Goal: Transaction & Acquisition: Obtain resource

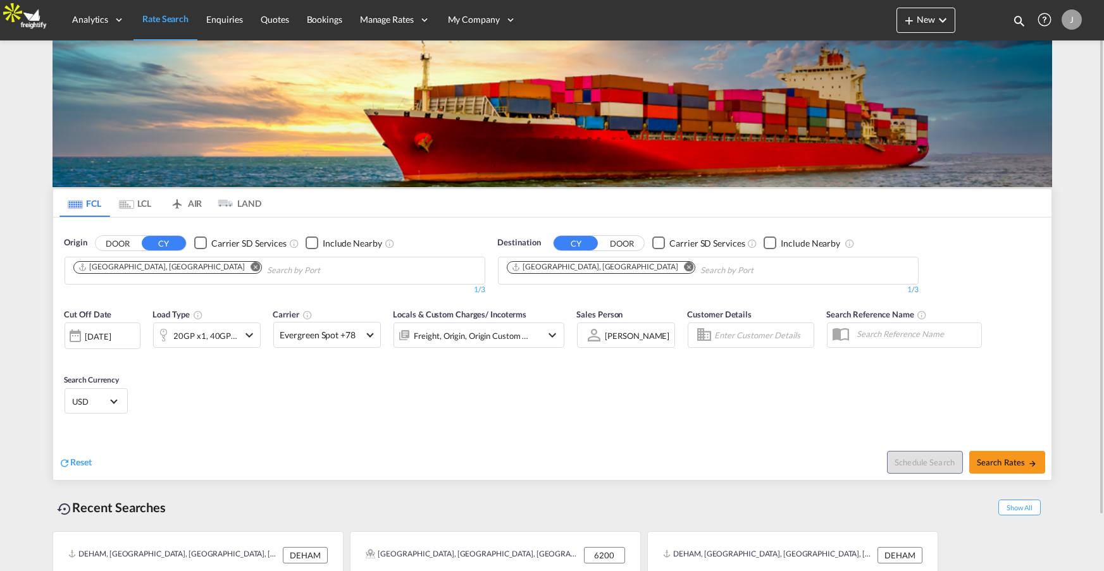
click at [122, 243] on button "DOOR" at bounding box center [118, 243] width 44 height 15
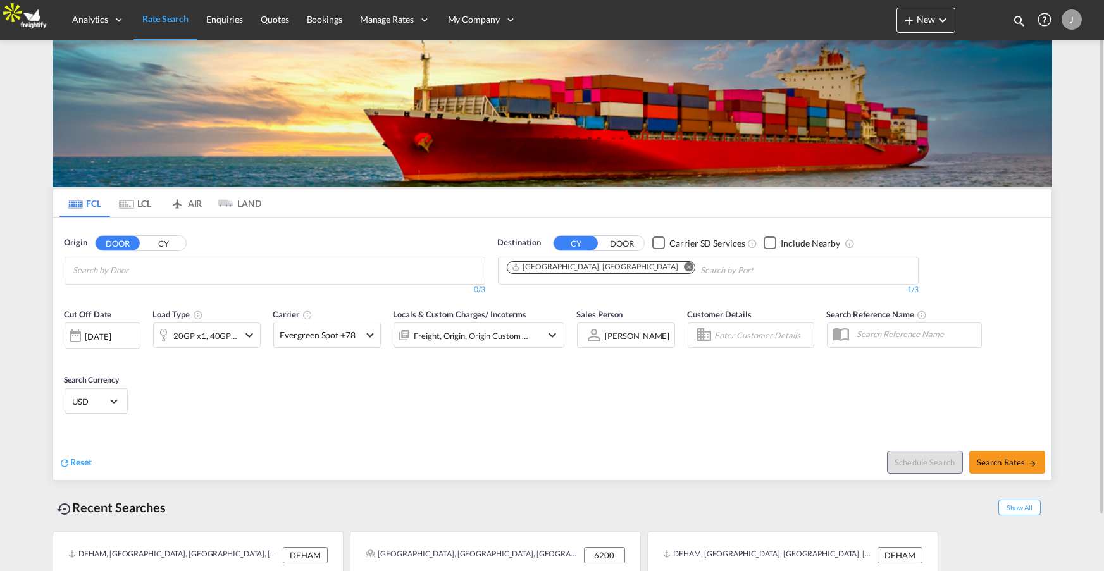
click at [172, 239] on button "CY" at bounding box center [164, 243] width 44 height 15
click at [202, 242] on div "Checkbox No Ink" at bounding box center [200, 243] width 13 height 13
click at [162, 261] on input "Search by Port" at bounding box center [133, 271] width 120 height 20
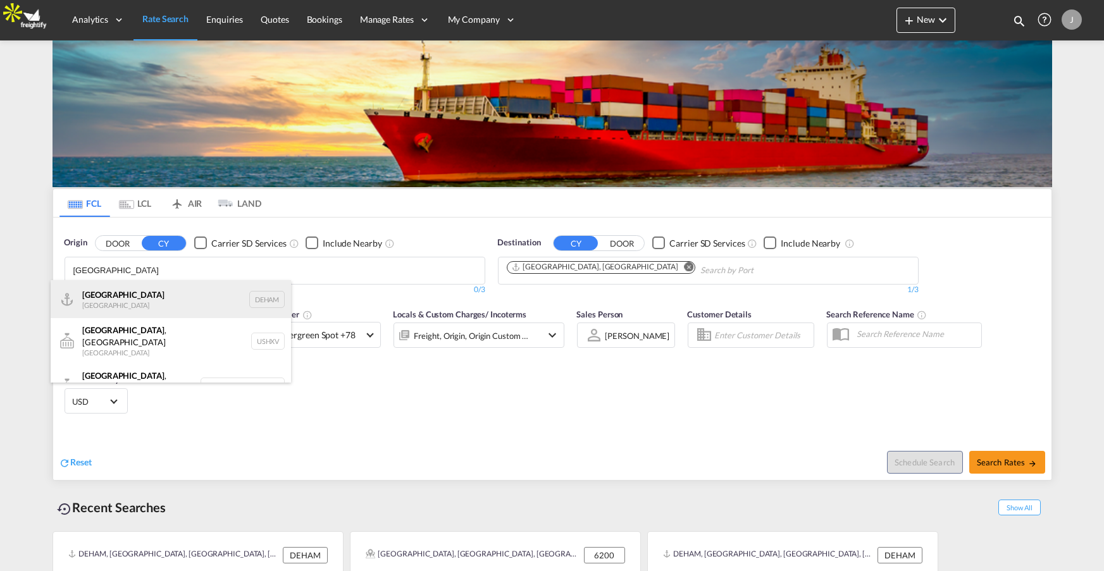
type input "hamburg"
click at [118, 300] on div "Hamburg Germany DEHAM" at bounding box center [171, 299] width 240 height 38
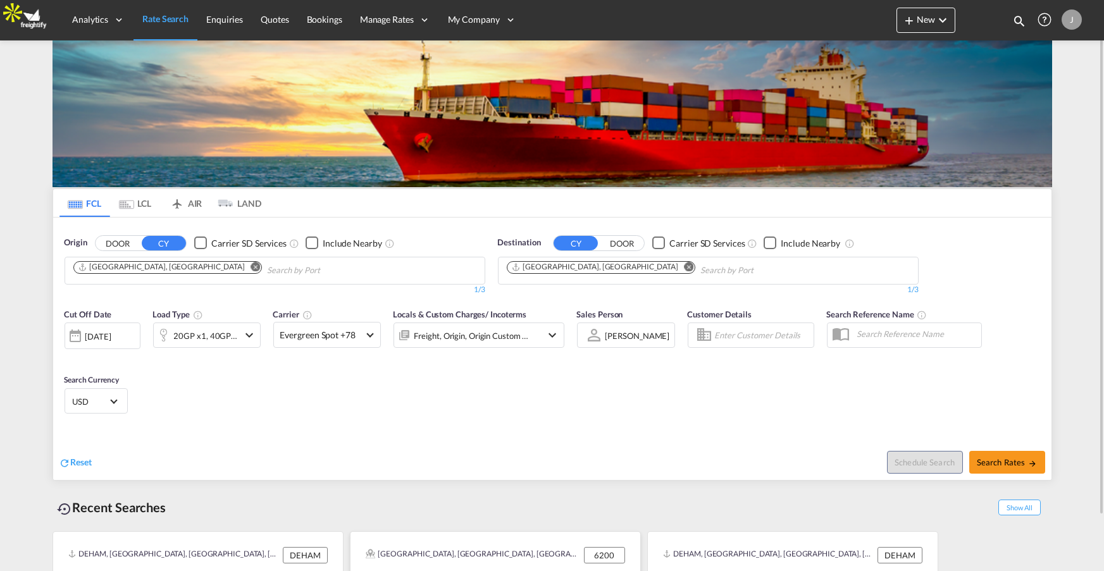
click at [387, 549] on div "Aabæk, Aabenraa, Akselbjerg, Årup, Årup Skov, Avbæk, Barsmark, Barsoelanding, B…" at bounding box center [473, 555] width 215 height 16
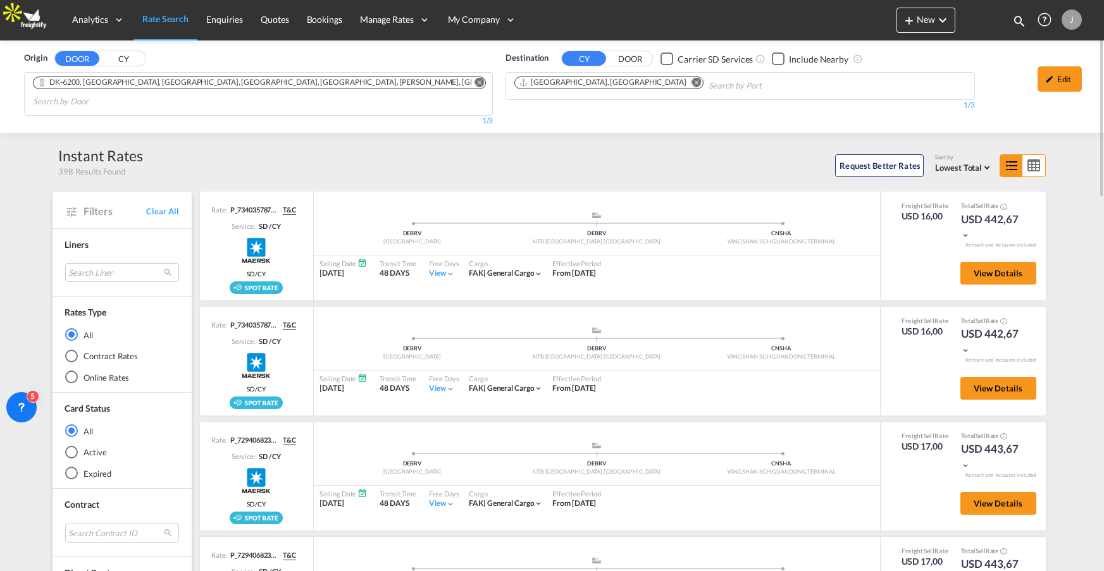
click at [63, 171] on span "398 Results Found" at bounding box center [92, 171] width 66 height 11
click at [68, 354] on div "Contract Rates" at bounding box center [71, 356] width 13 height 13
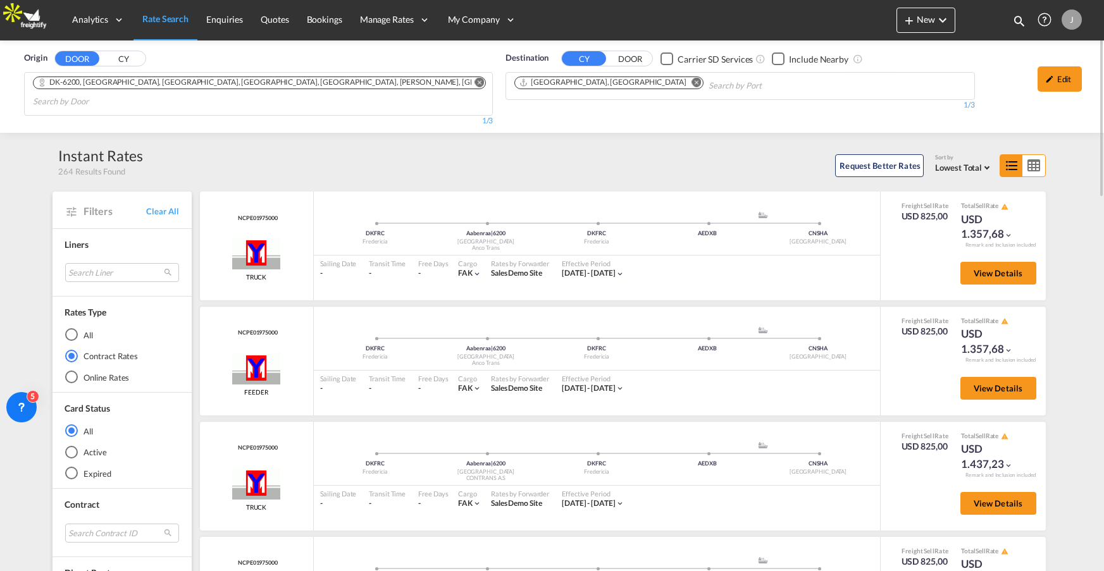
click at [67, 378] on div "Online Rates" at bounding box center [71, 377] width 13 height 13
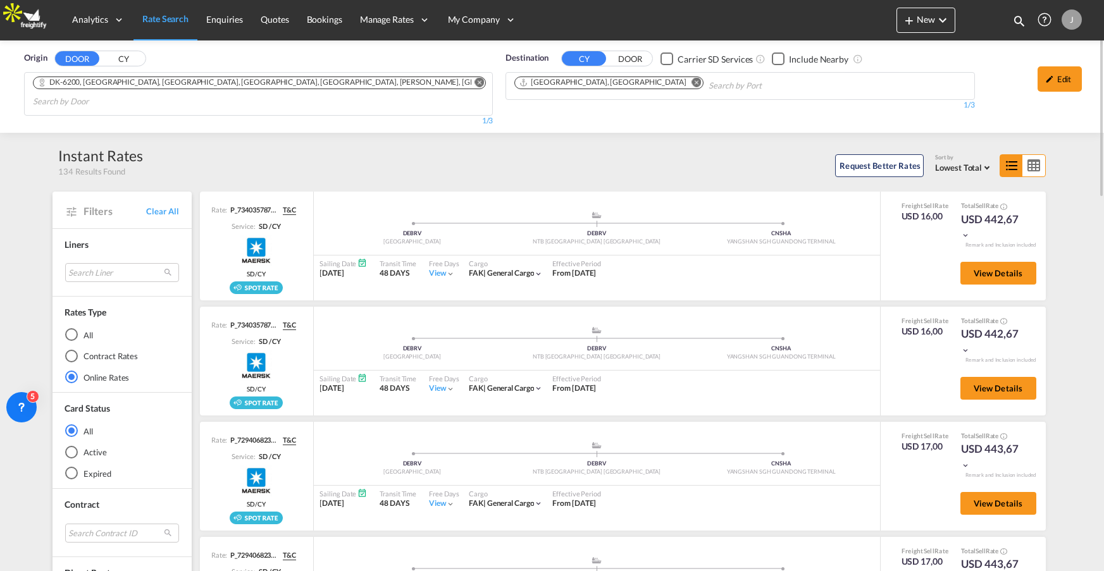
click at [70, 357] on div "Contract Rates" at bounding box center [71, 356] width 13 height 13
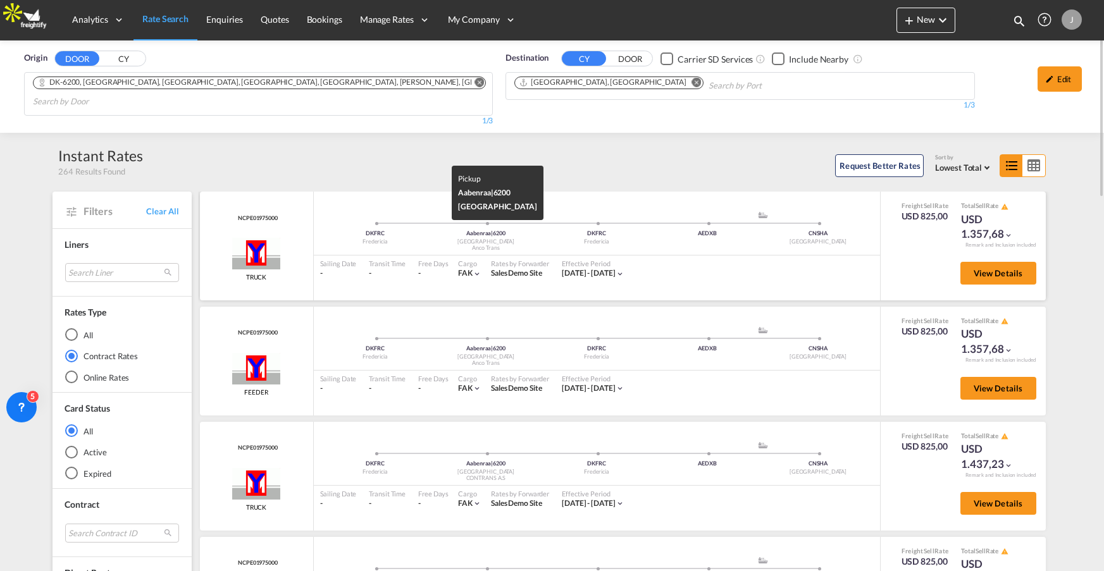
click at [485, 248] on div "Anco Trans" at bounding box center [486, 248] width 111 height 8
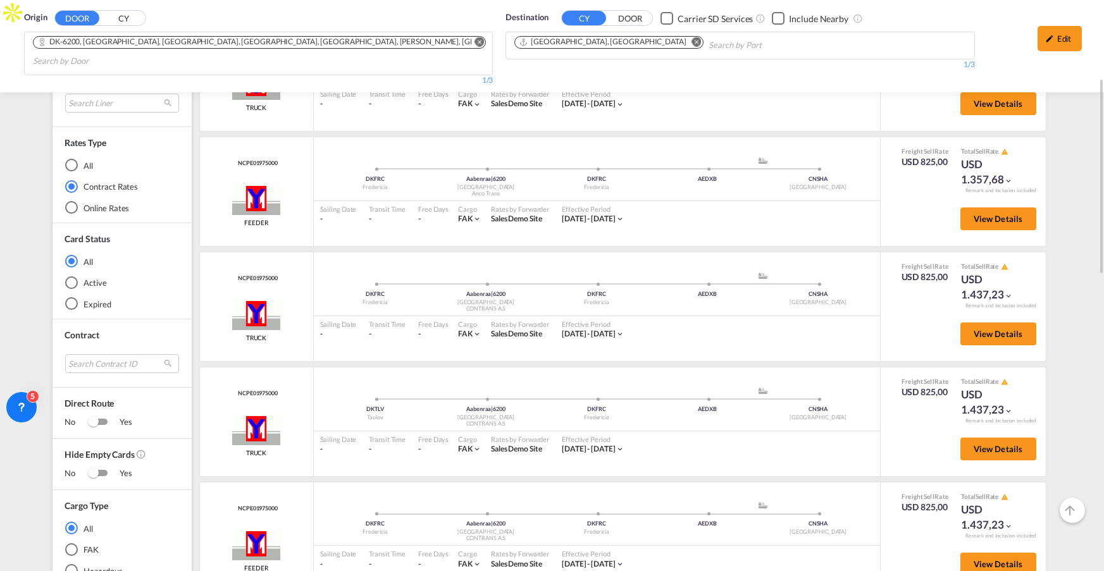
scroll to position [204, 0]
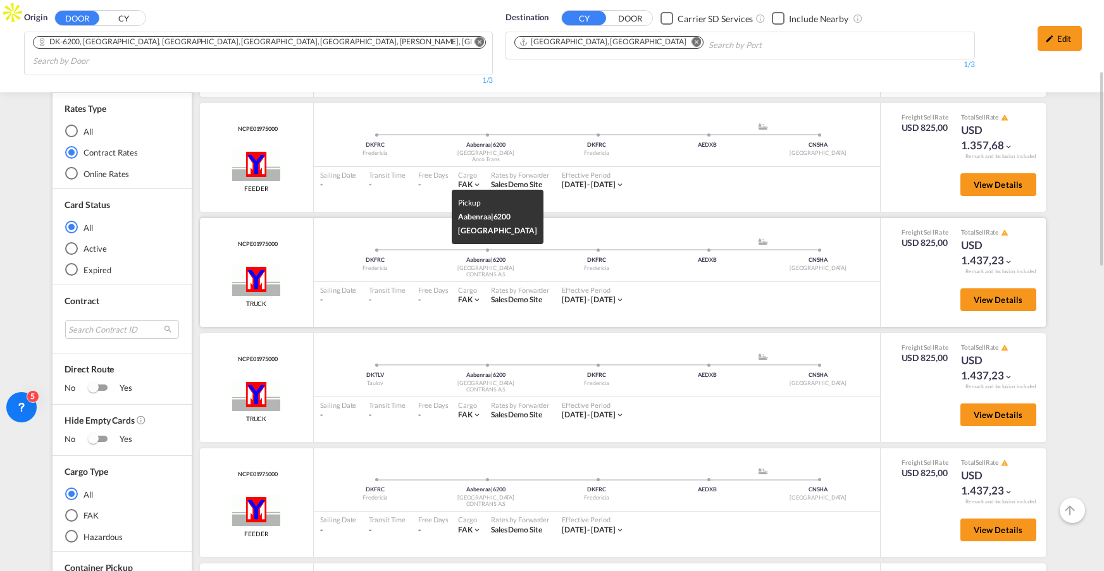
click at [511, 273] on div "CONTRANS A.S" at bounding box center [486, 275] width 111 height 8
click at [486, 274] on div "CONTRANS A.S" at bounding box center [486, 275] width 111 height 8
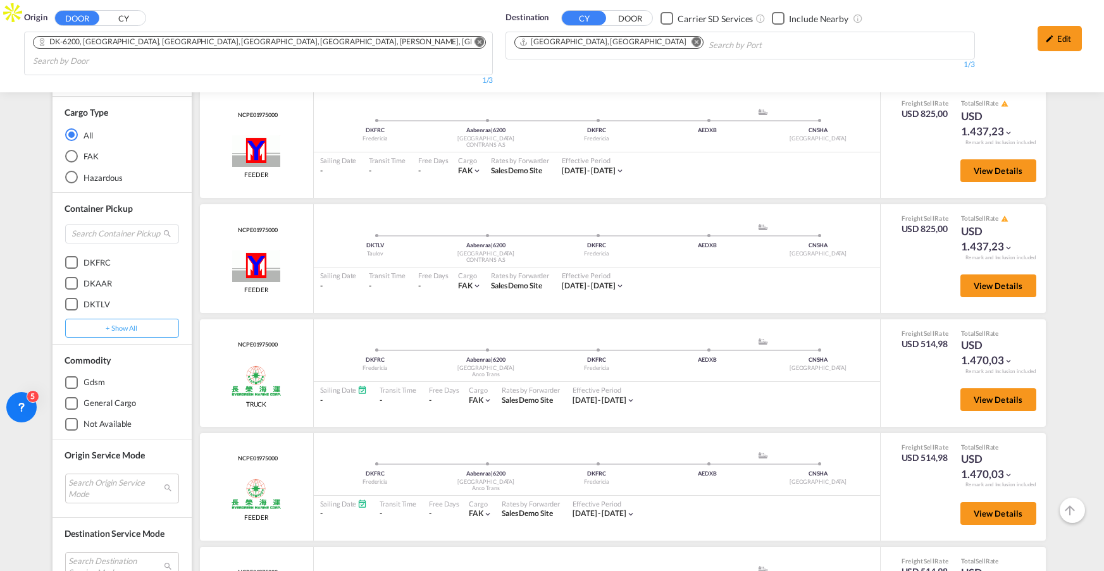
scroll to position [1098, 0]
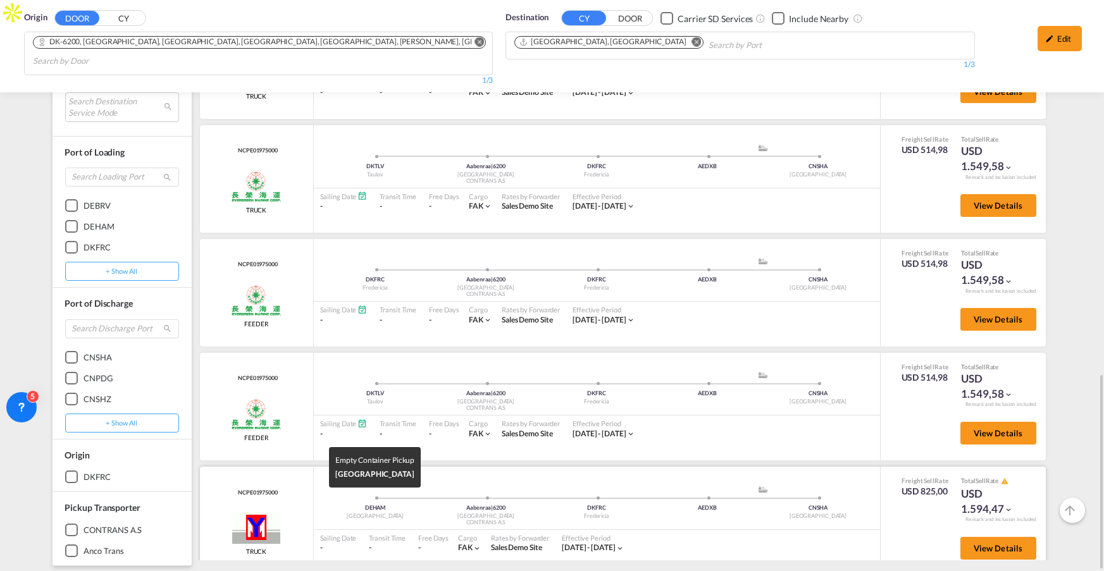
click at [375, 512] on div "Hamburg" at bounding box center [375, 516] width 111 height 8
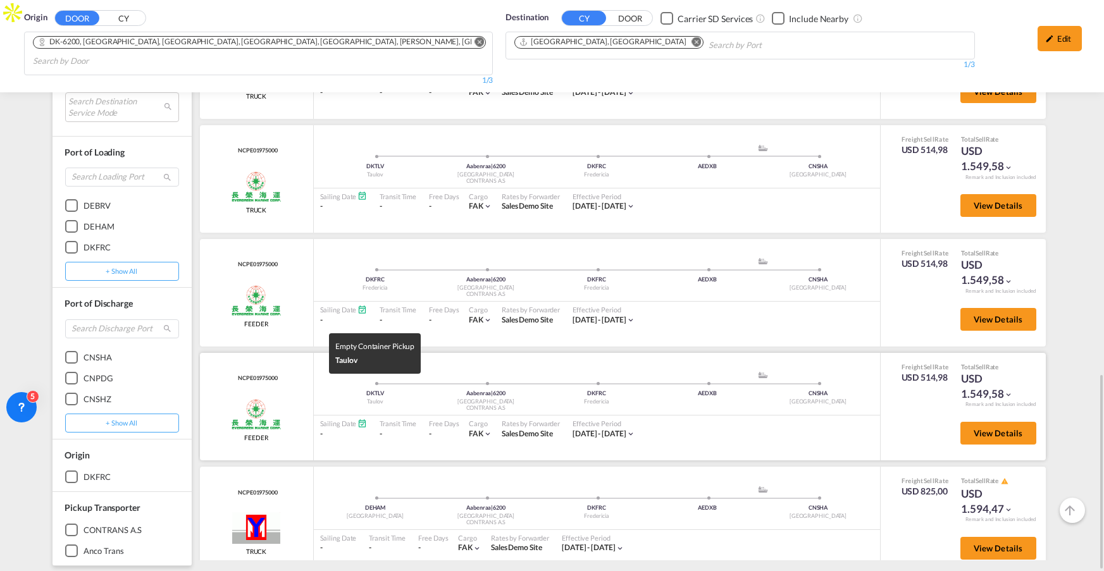
click at [376, 390] on div "DKTLV" at bounding box center [375, 394] width 111 height 8
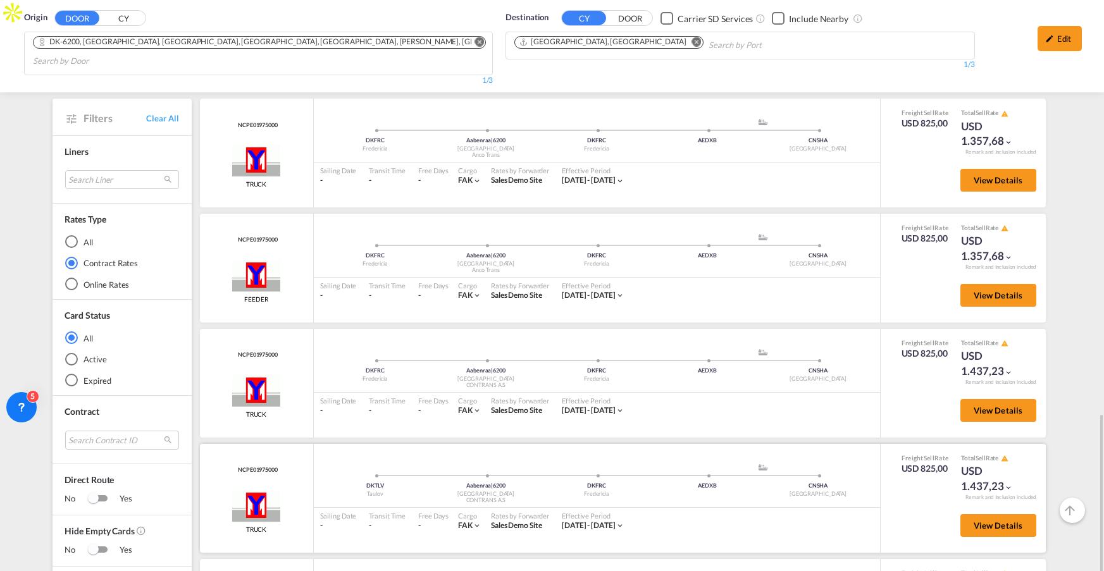
scroll to position [0, 0]
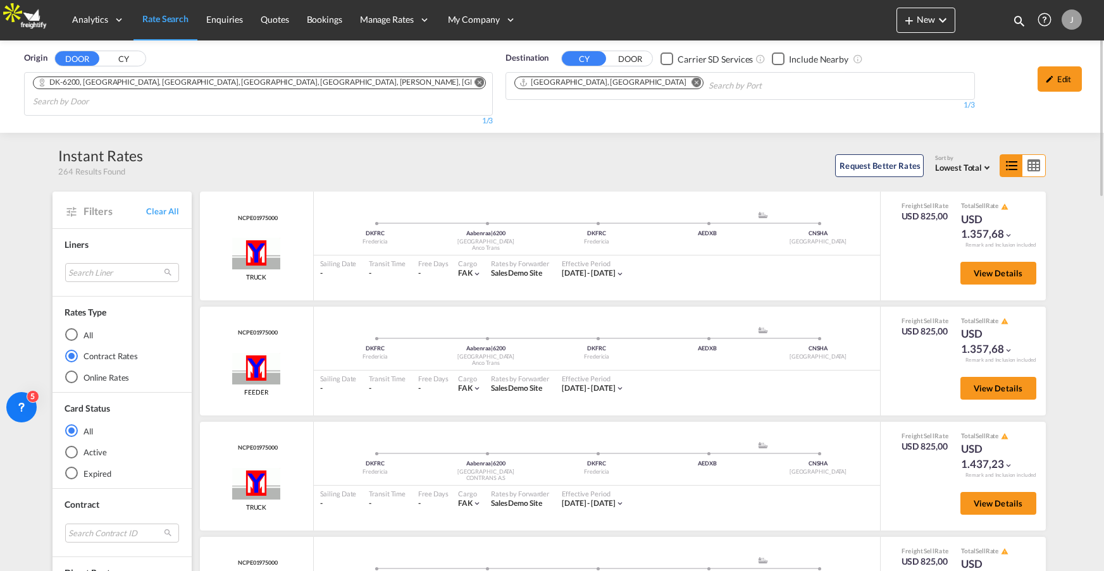
click at [955, 168] on span "Lowest Total" at bounding box center [958, 168] width 47 height 10
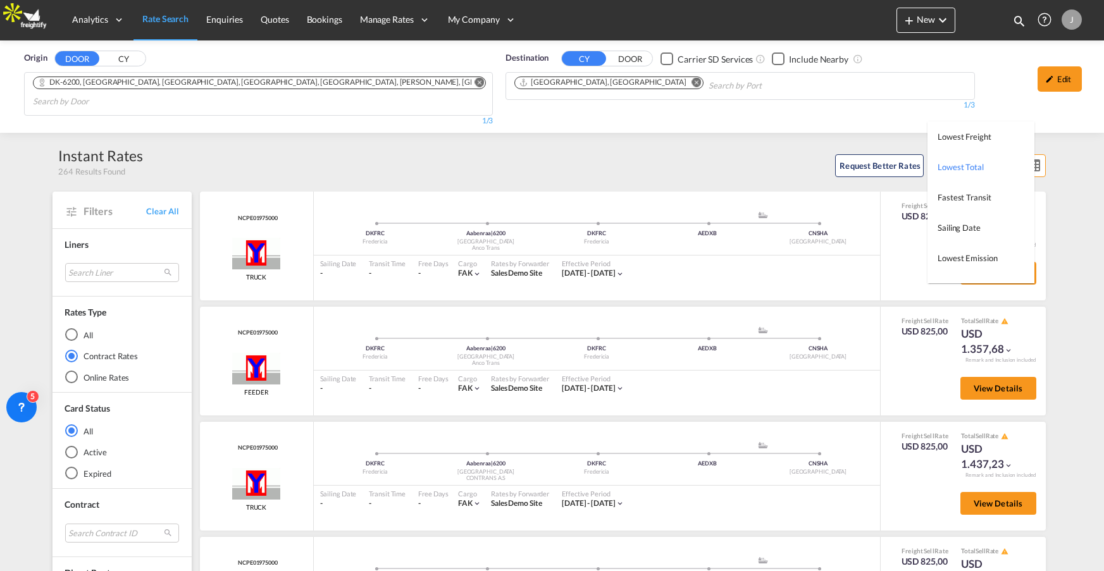
click at [71, 332] on md-backdrop at bounding box center [552, 285] width 1104 height 571
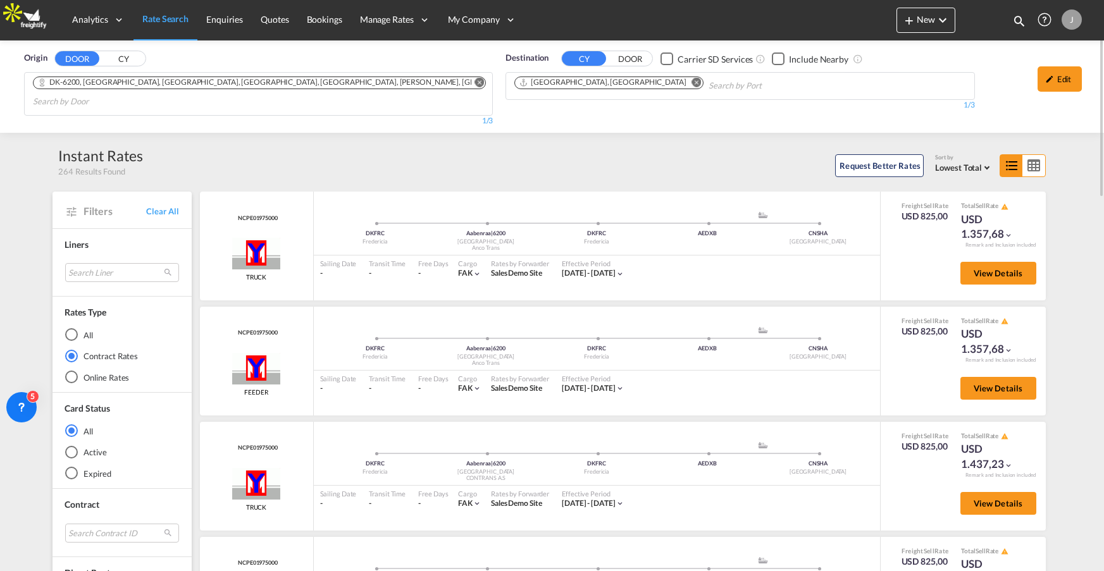
click at [75, 332] on div "All" at bounding box center [71, 334] width 13 height 13
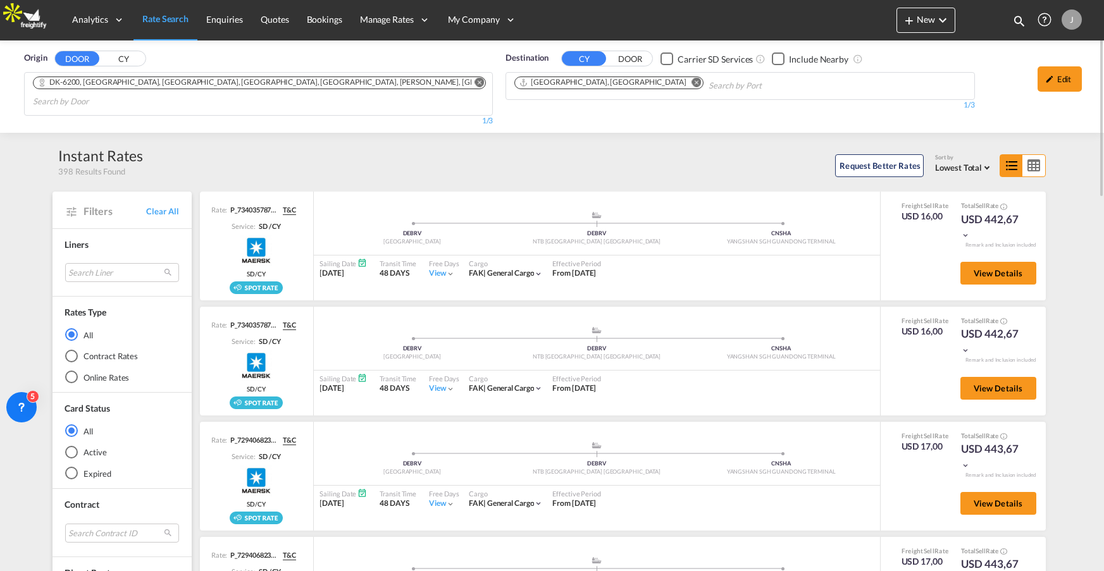
click at [66, 335] on div "All" at bounding box center [71, 334] width 13 height 13
click at [974, 170] on span "Lowest Total" at bounding box center [958, 168] width 47 height 10
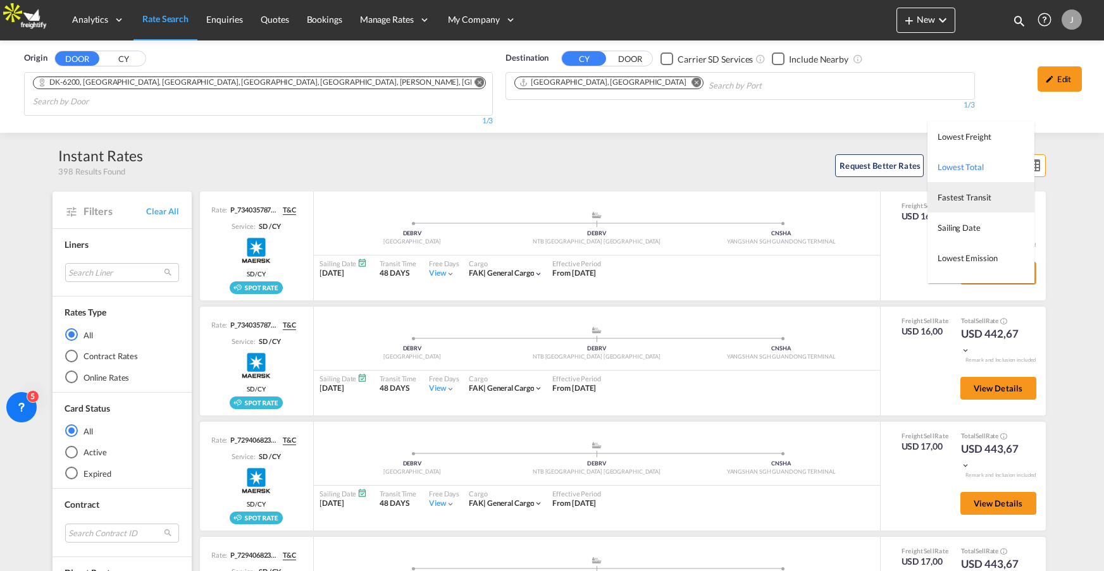
click at [960, 204] on md-option "Fastest Transit" at bounding box center [981, 197] width 107 height 30
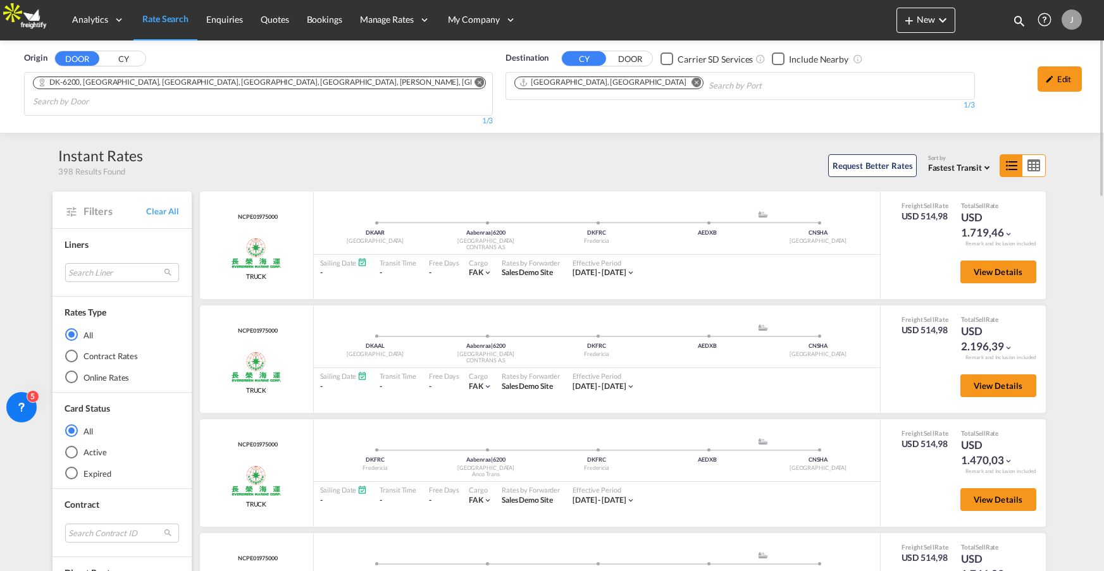
click at [945, 163] on span "Fastest Transit" at bounding box center [955, 168] width 54 height 10
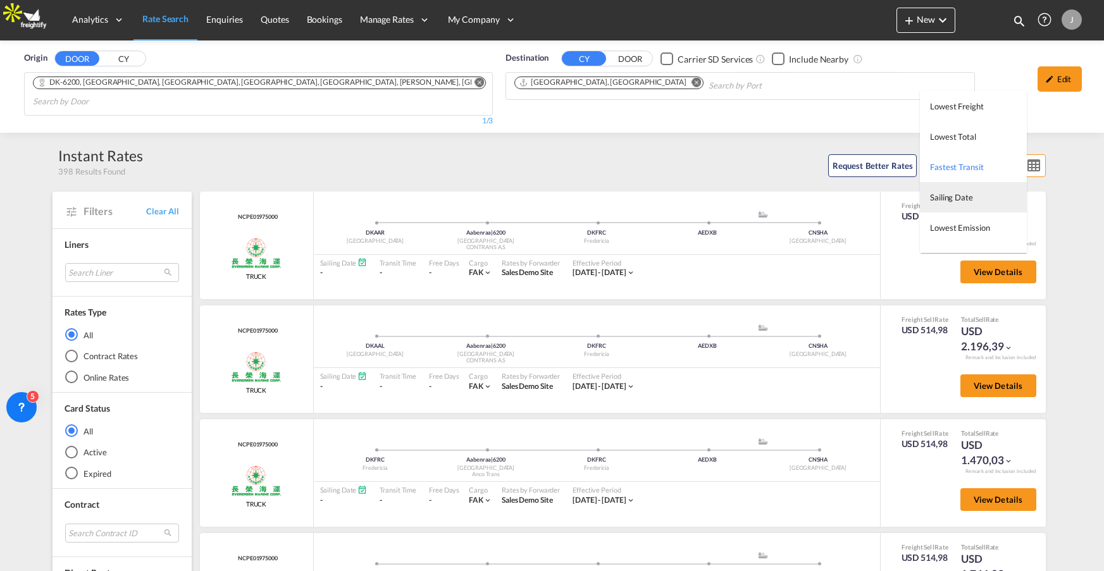
click at [953, 199] on span "Sailing Date" at bounding box center [951, 197] width 43 height 10
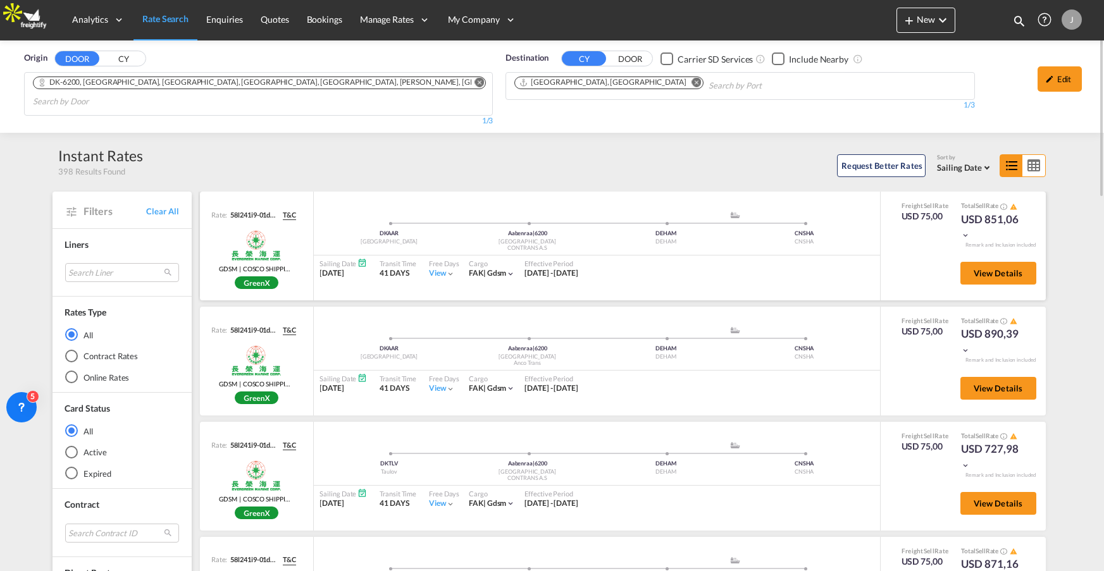
click at [323, 272] on div "17 Sep 2025" at bounding box center [343, 273] width 47 height 11
click at [390, 273] on div "41 DAYS" at bounding box center [398, 273] width 37 height 11
drag, startPoint x: 525, startPoint y: 273, endPoint x: 623, endPoint y: 278, distance: 98.2
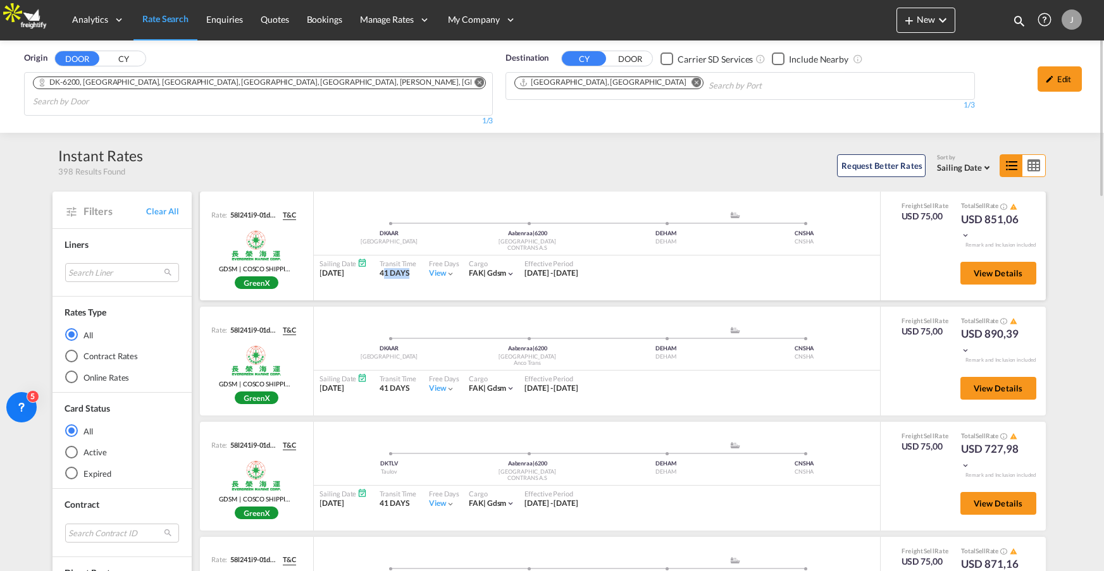
click at [623, 278] on div "Sailing Date 17 Sep 2025 Transit Time 41 DAYS Free Days View - Cargo FAK | gdsm…" at bounding box center [597, 269] width 566 height 27
click at [976, 166] on span "Sailing Date" at bounding box center [959, 168] width 45 height 10
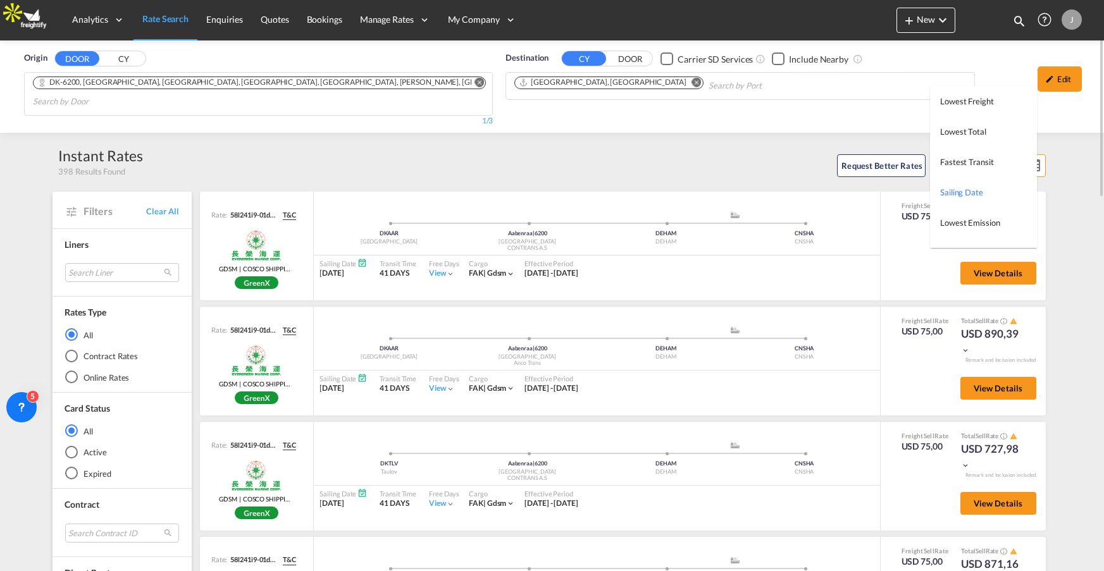
scroll to position [25, 0]
click at [968, 105] on span "Lowest Total" at bounding box center [963, 107] width 46 height 10
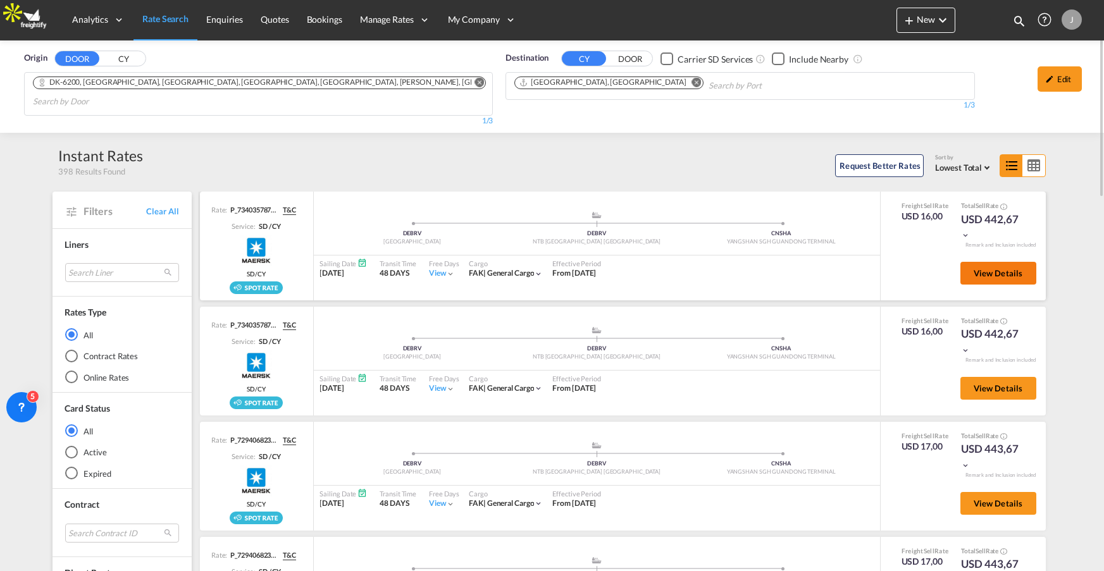
click at [986, 273] on span "View Details" at bounding box center [998, 273] width 49 height 10
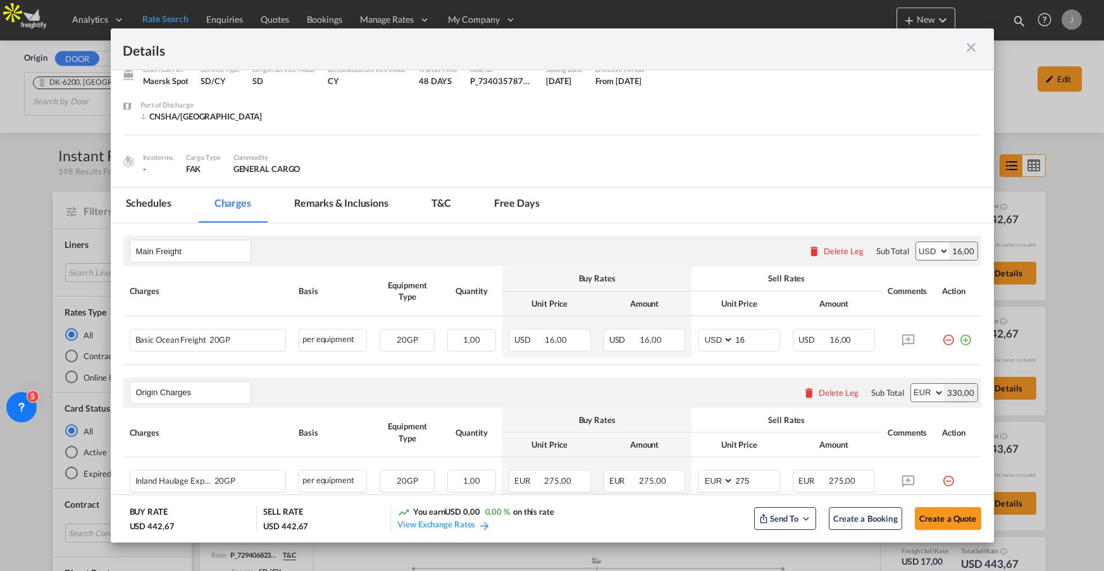
scroll to position [58, 0]
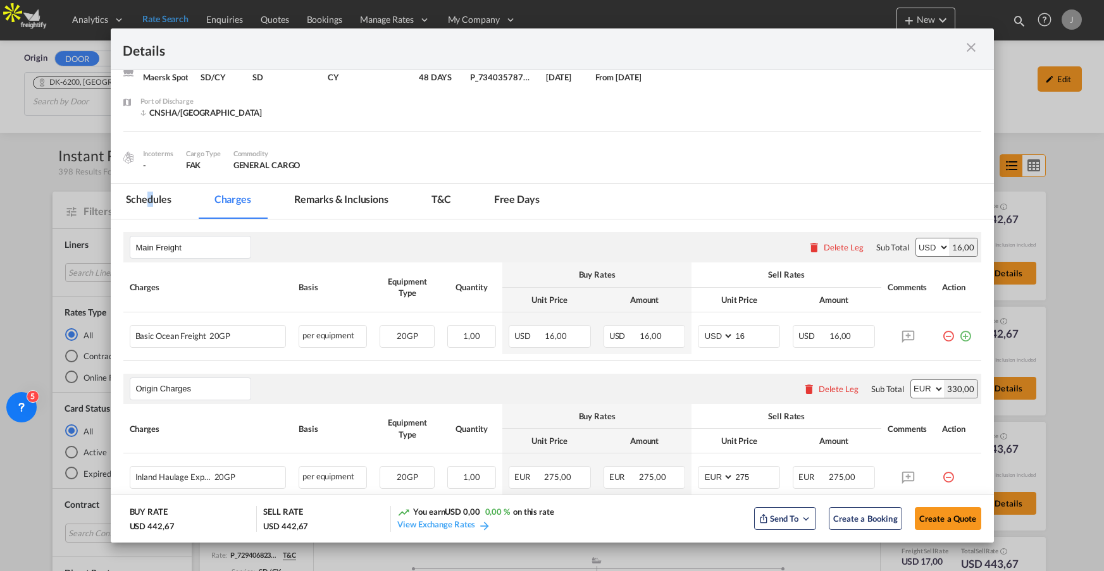
click at [149, 194] on md-tab-item "Schedules" at bounding box center [149, 201] width 76 height 35
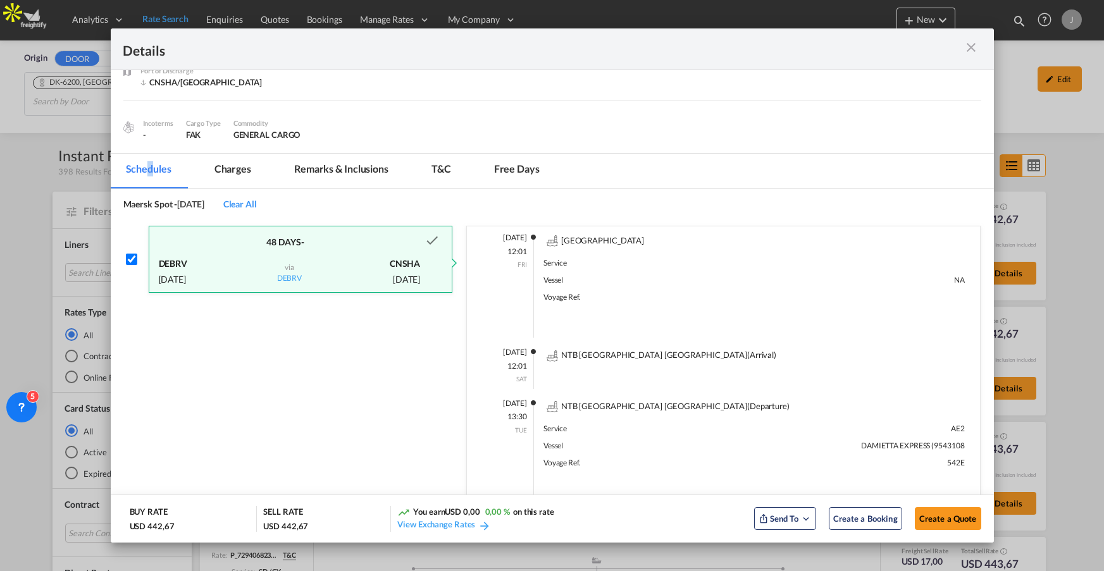
scroll to position [146, 0]
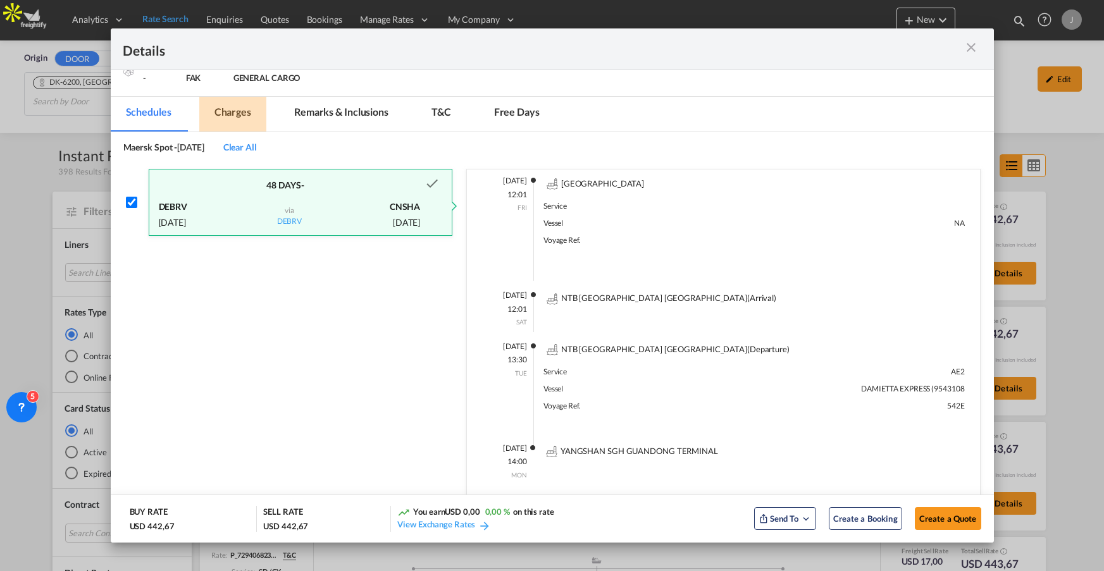
click at [231, 104] on md-tab-item "Charges" at bounding box center [232, 114] width 67 height 35
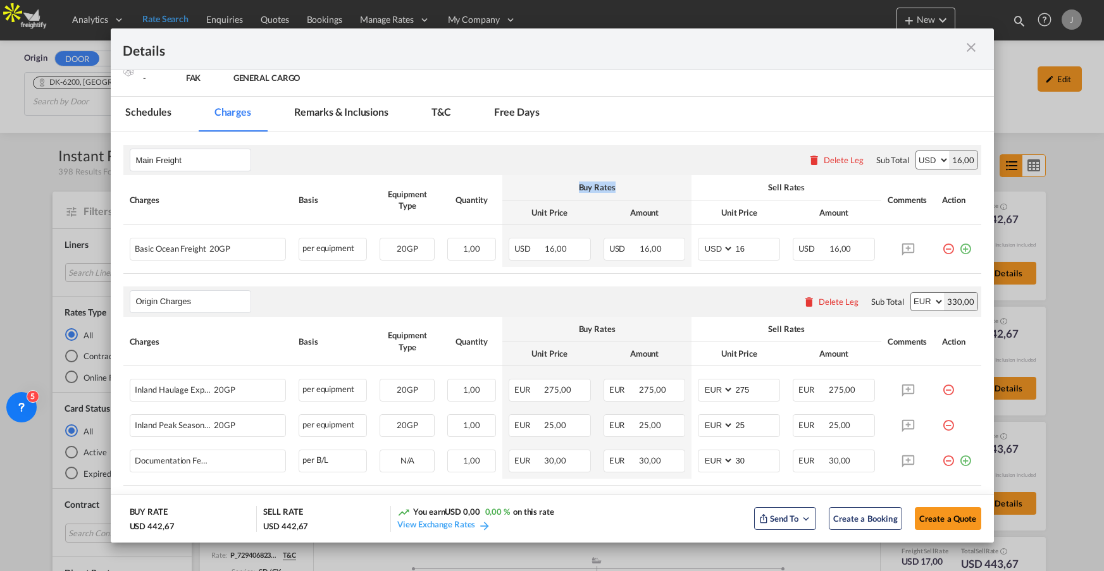
drag, startPoint x: 568, startPoint y: 187, endPoint x: 667, endPoint y: 196, distance: 99.8
click at [667, 196] on th "Buy Rates" at bounding box center [597, 187] width 190 height 25
drag, startPoint x: 743, startPoint y: 187, endPoint x: 832, endPoint y: 195, distance: 89.0
click at [832, 195] on th "Sell Rates" at bounding box center [787, 187] width 190 height 25
click at [748, 244] on input "16" at bounding box center [757, 248] width 46 height 19
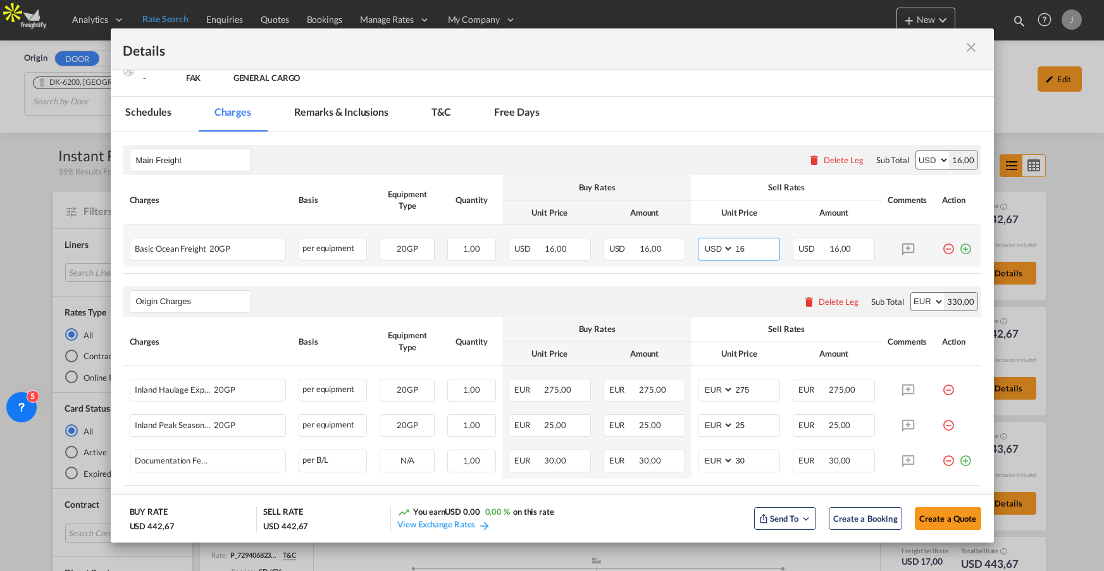
click at [751, 245] on input "16" at bounding box center [757, 248] width 46 height 19
type input "500"
drag, startPoint x: 177, startPoint y: 523, endPoint x: 116, endPoint y: 519, distance: 60.9
click at [116, 519] on md-dialog-actions "BUY RATE USD 442,67 SELL RATE USD 926,67 You earn USD 484,00 109,34 % on this r…" at bounding box center [552, 519] width 883 height 48
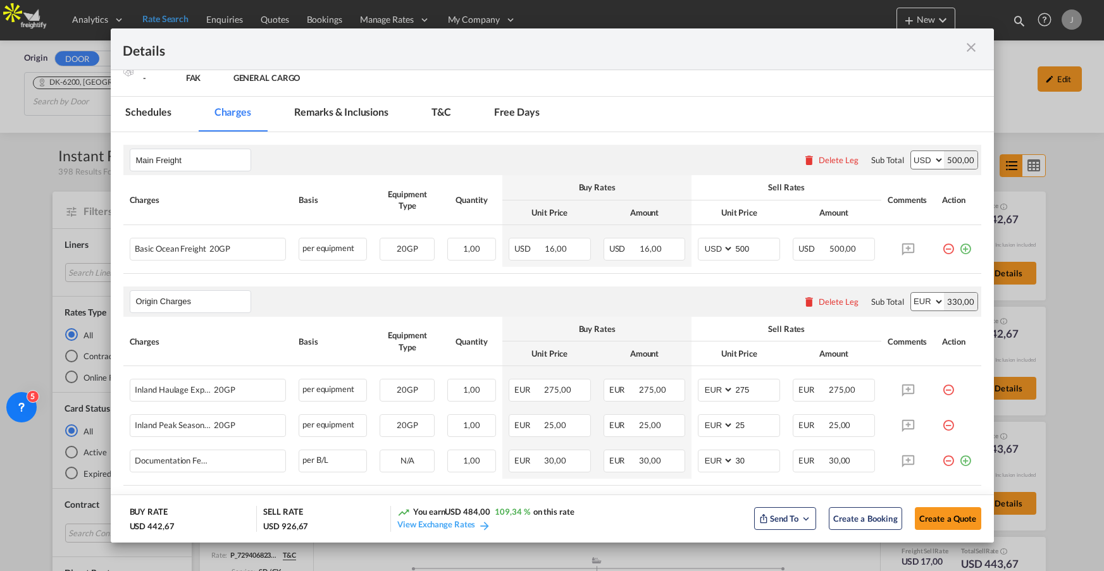
drag, startPoint x: 337, startPoint y: 526, endPoint x: 264, endPoint y: 512, distance: 74.1
click at [264, 512] on div "SELL RATE USD 926,67" at bounding box center [327, 519] width 128 height 26
drag, startPoint x: 459, startPoint y: 513, endPoint x: 484, endPoint y: 507, distance: 25.5
click at [484, 507] on span "USD 484,00" at bounding box center [467, 512] width 45 height 10
click at [616, 512] on div "You earn USD 484,00 109,34 % on this rate View Exchange Rates" at bounding box center [543, 519] width 292 height 26
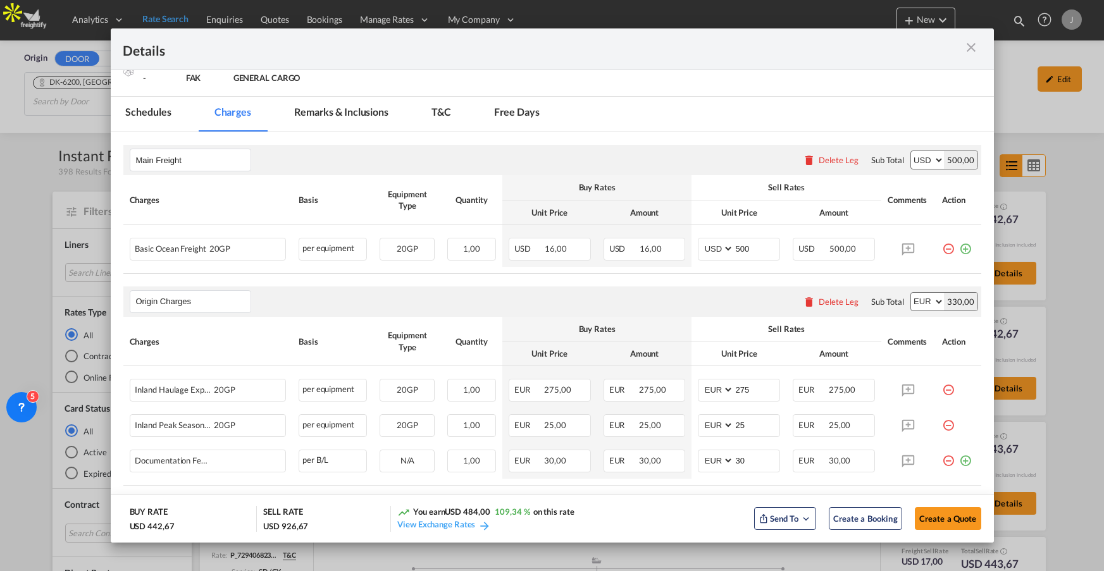
click at [499, 512] on span "109,34 %" at bounding box center [512, 512] width 35 height 10
click at [643, 452] on div "EUR 30,00" at bounding box center [645, 461] width 82 height 23
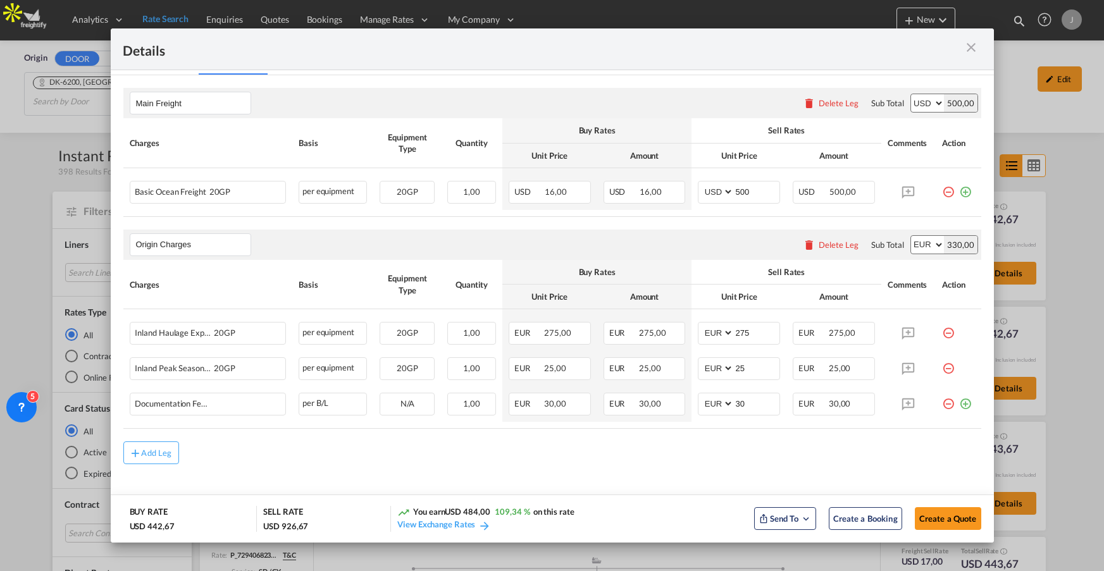
scroll to position [204, 0]
click at [736, 327] on input "275" at bounding box center [757, 330] width 46 height 19
click at [735, 327] on input "275" at bounding box center [757, 330] width 46 height 19
type input "500"
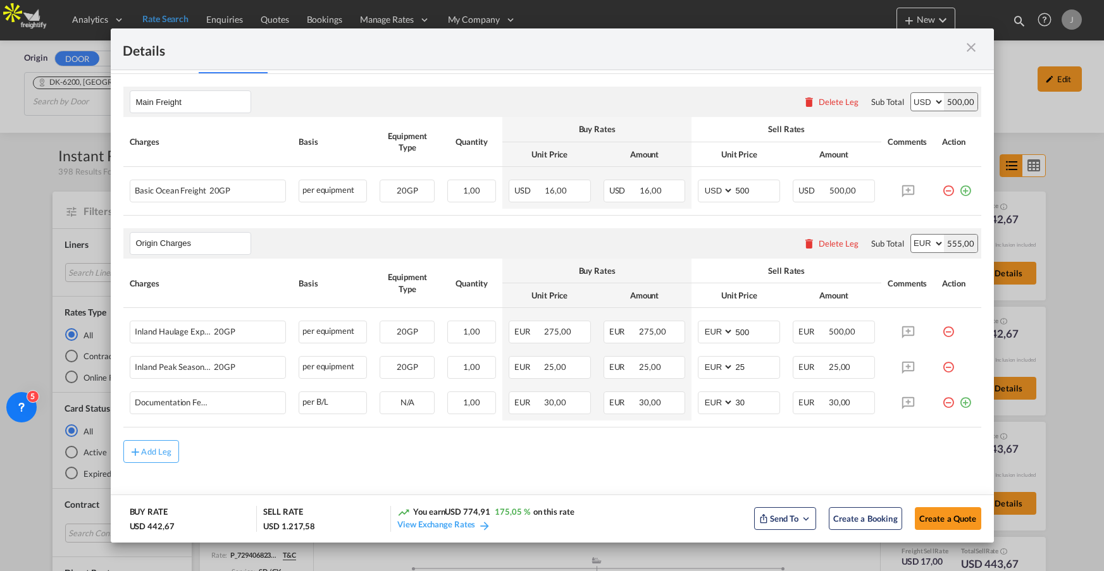
click at [805, 462] on md-content "Main Freight Please enter leg name Leg Name Already Exists Delete Leg Sub Total…" at bounding box center [552, 299] width 883 height 451
click at [804, 521] on md-icon "Open sync menu" at bounding box center [805, 518] width 11 height 11
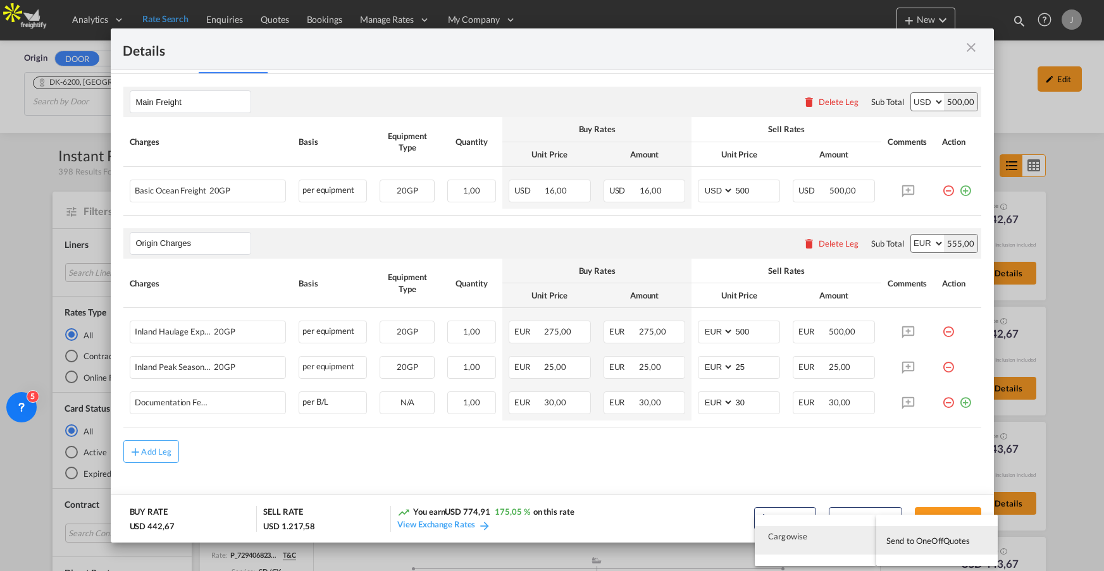
click at [707, 453] on md-backdrop at bounding box center [552, 285] width 1104 height 571
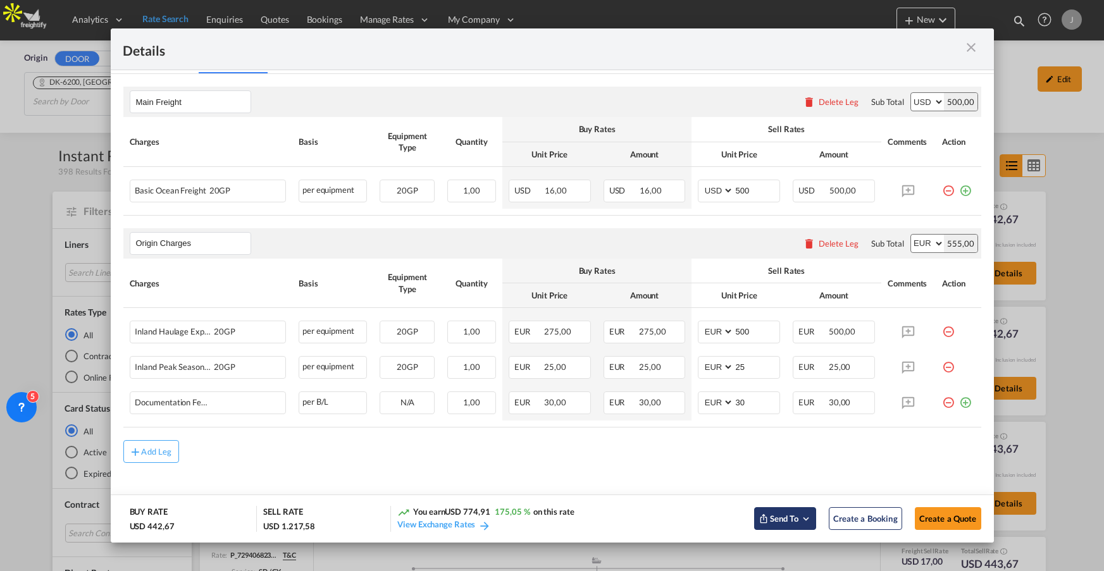
click at [809, 521] on md-icon "Open sync menu" at bounding box center [805, 518] width 11 height 11
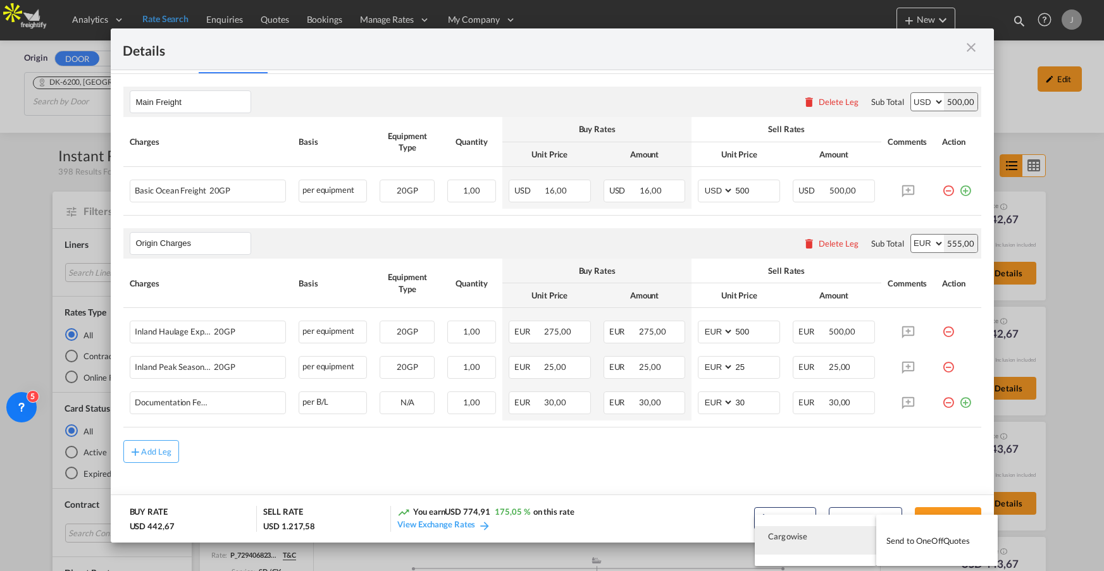
click at [705, 469] on md-backdrop at bounding box center [552, 285] width 1104 height 571
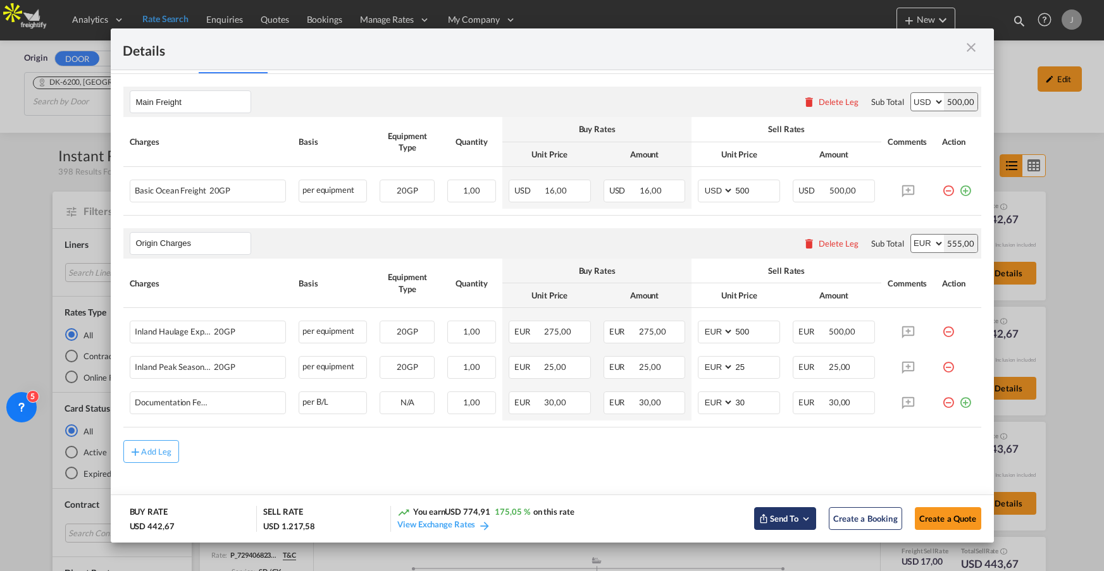
click at [810, 522] on md-icon "Open sync menu" at bounding box center [805, 518] width 11 height 11
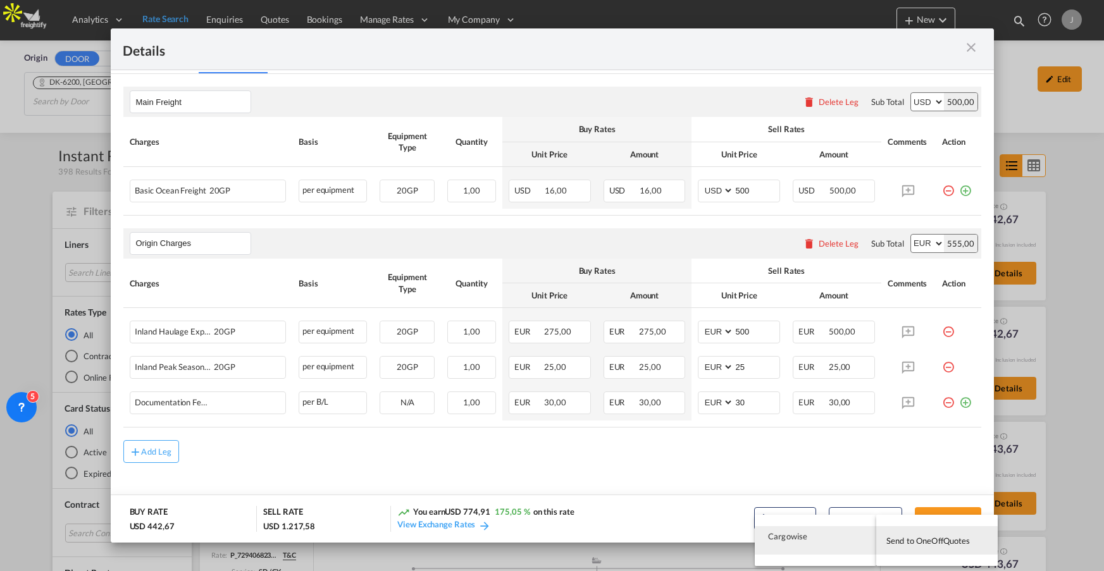
click at [711, 464] on md-backdrop at bounding box center [552, 285] width 1104 height 571
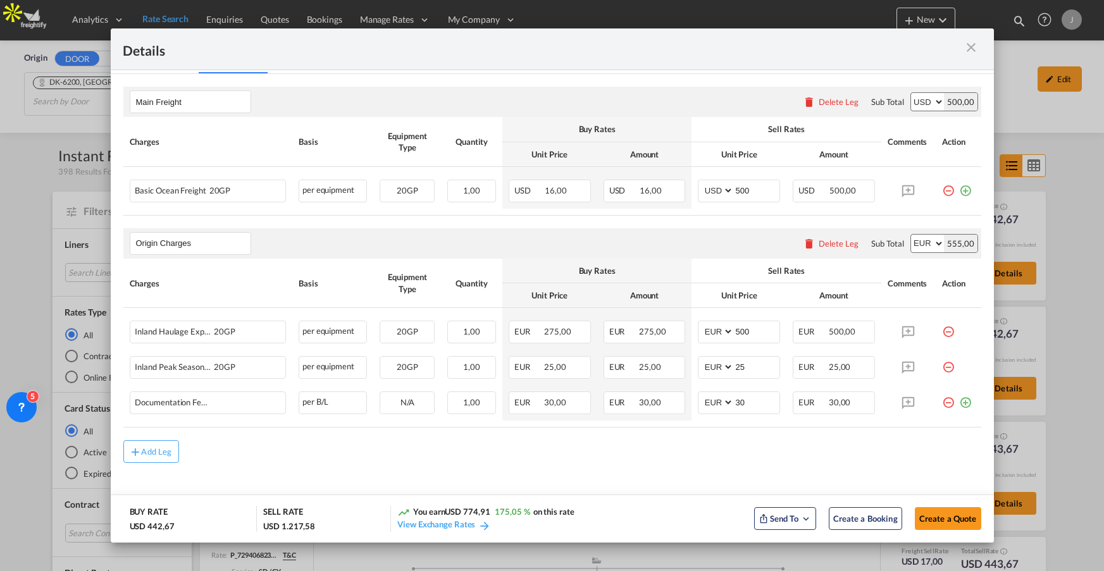
click at [938, 244] on select "AED AFN ALL AMD ANG AOA ARS AUD AWG AZN BAM BBD BDT BGN BHD BIF BMD BND BOB BRL…" at bounding box center [927, 244] width 33 height 18
select select "string:ZAR"
click at [962, 240] on div "Origin Charges Please enter leg name Leg Name Already Exists Delete Leg Sub Tot…" at bounding box center [552, 328] width 858 height 200
click at [437, 524] on link "View Exchange Rates" at bounding box center [444, 524] width 94 height 10
click at [954, 515] on span "Create a Quote" at bounding box center [948, 519] width 58 height 10
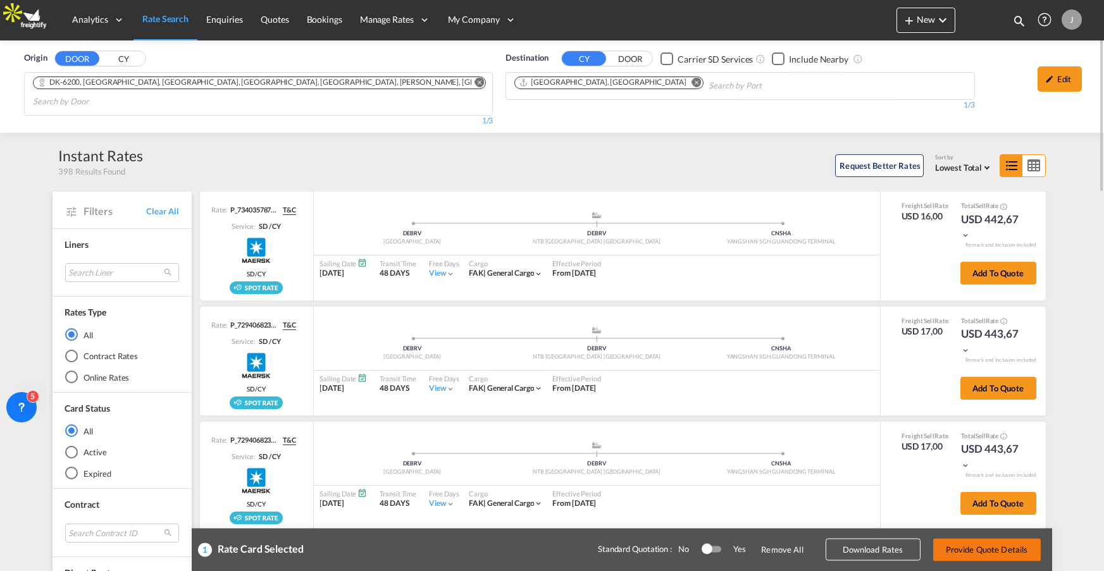
click at [967, 551] on button "Provide Quote Details" at bounding box center [987, 549] width 108 height 23
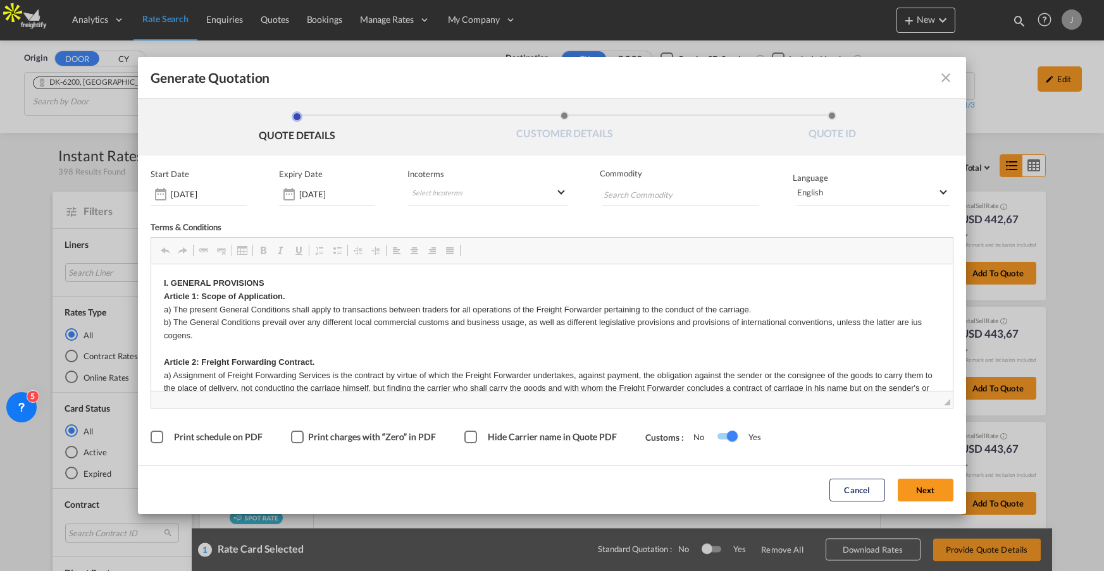
scroll to position [0, 0]
click at [478, 195] on md-select "Select Incoterms FAS - export Free Alongside Ship FAS - import Free Alongside S…" at bounding box center [487, 194] width 161 height 23
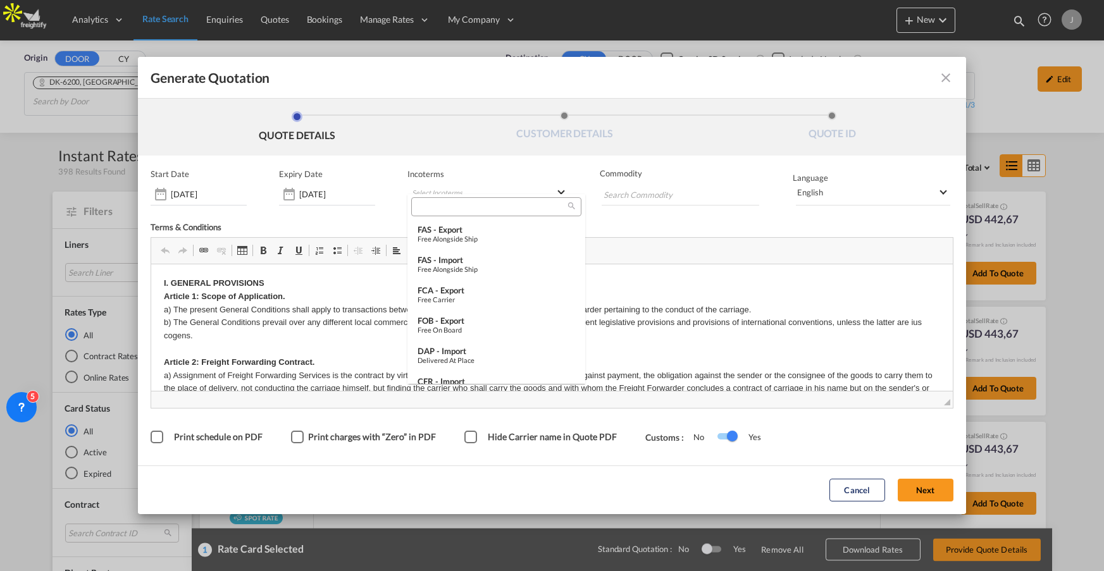
click at [482, 171] on md-backdrop at bounding box center [552, 285] width 1104 height 571
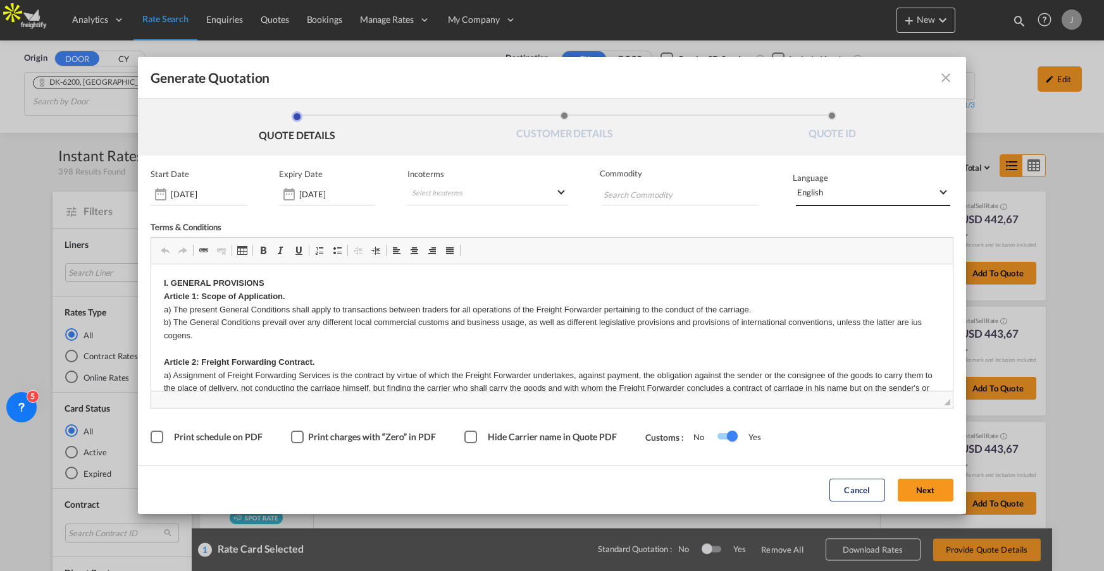
click at [843, 193] on span "English" at bounding box center [867, 192] width 140 height 10
click at [525, 371] on md-backdrop at bounding box center [552, 285] width 1104 height 571
click at [466, 438] on div "Hide Carrier name in Quote PDF" at bounding box center [470, 437] width 13 height 13
click at [306, 480] on span "Default" at bounding box center [257, 485] width 97 height 10
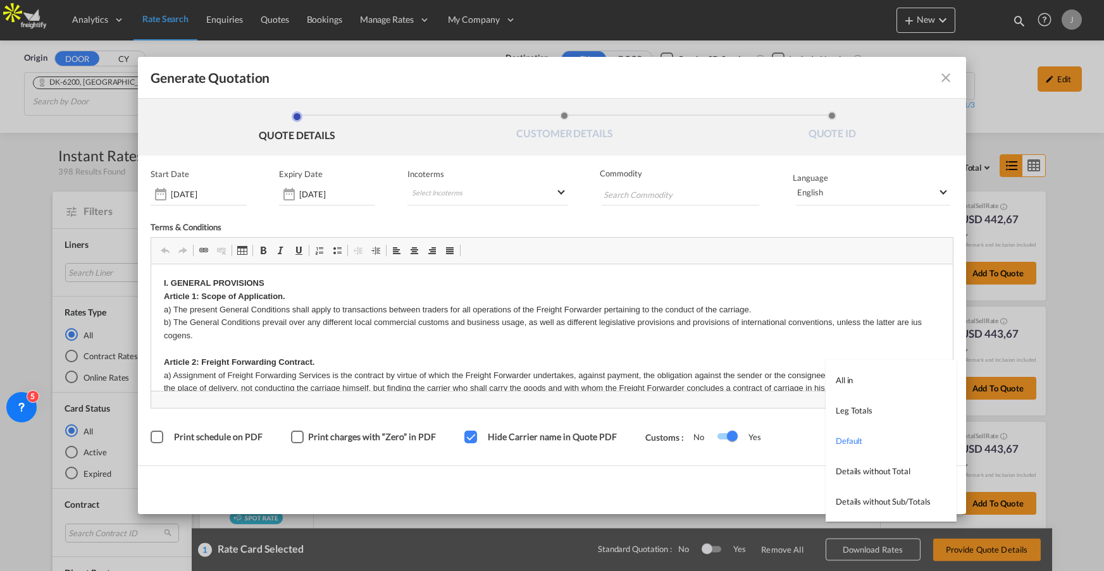
click at [773, 487] on md-backdrop at bounding box center [552, 285] width 1104 height 571
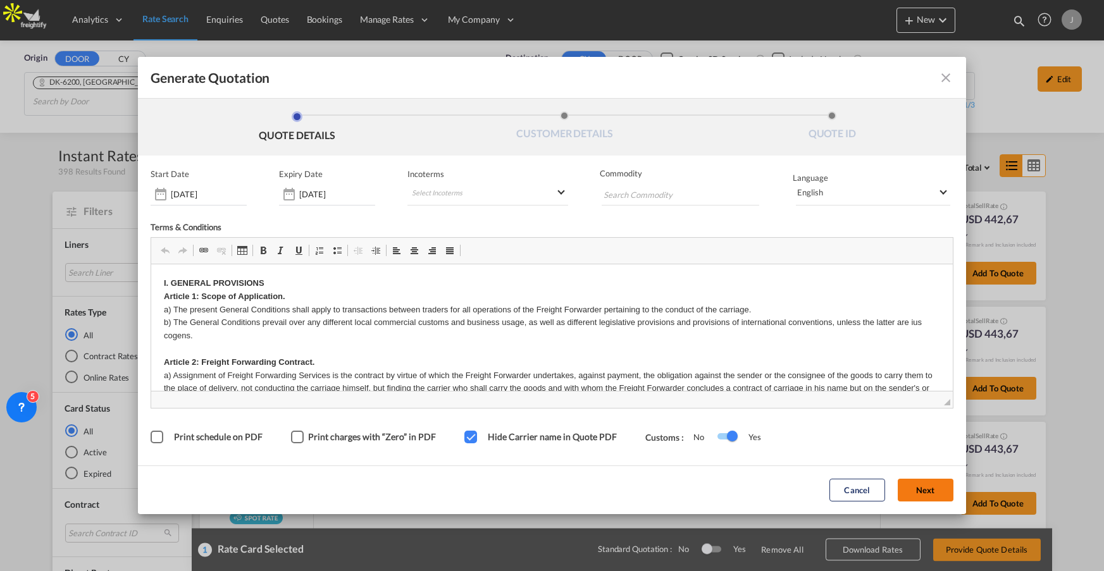
click at [933, 484] on button "Next" at bounding box center [926, 491] width 56 height 23
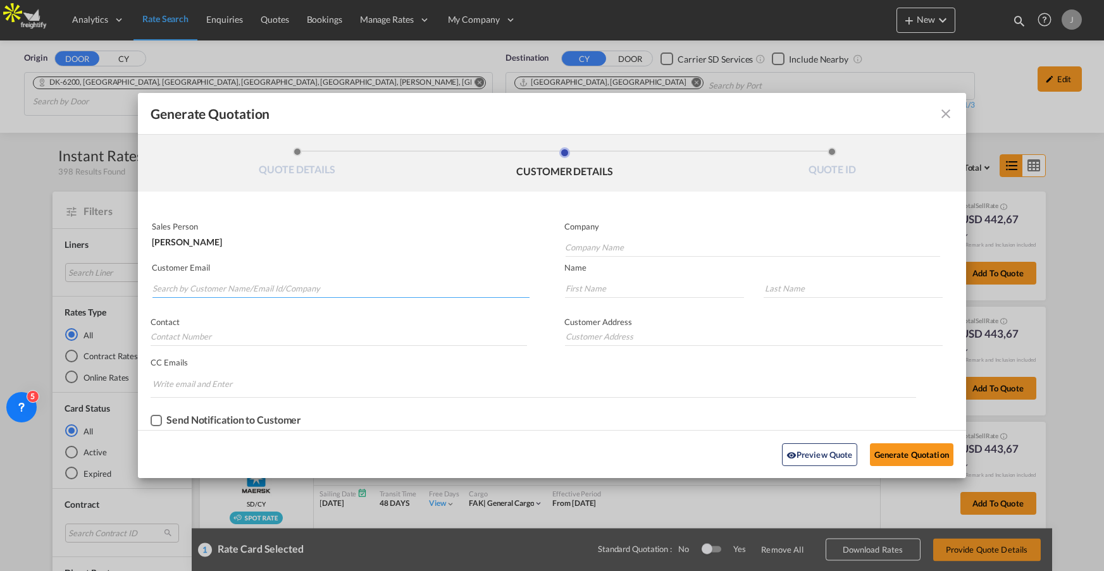
click at [230, 289] on input "Search by Customer Name/Email Id/Company" at bounding box center [340, 288] width 377 height 19
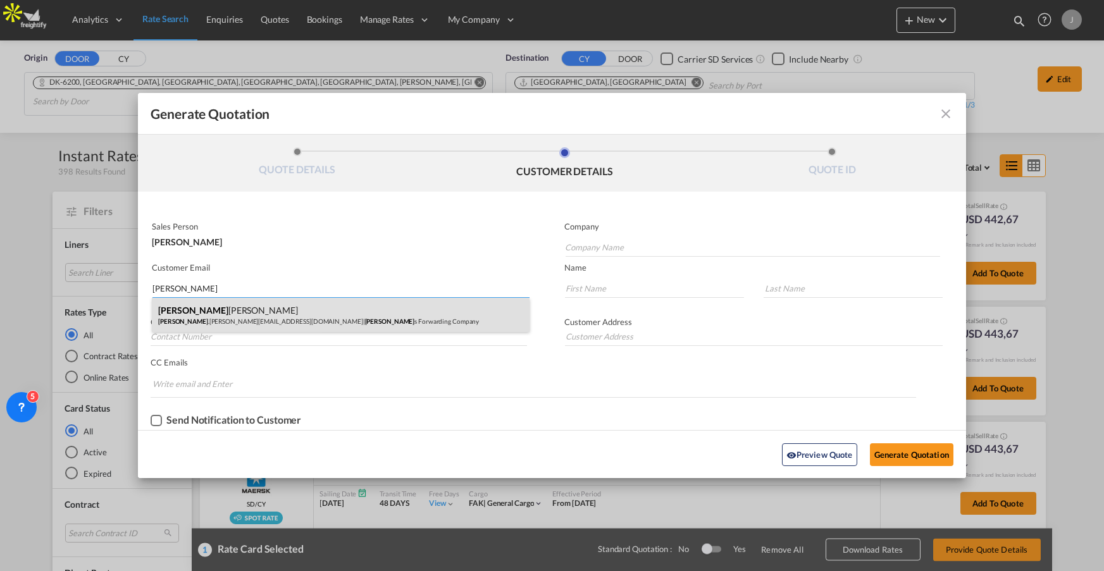
type input "jesper"
click at [209, 306] on div "Jesper Johansen jesper .johansen@freightify.in | Jesper s Forwarding Company" at bounding box center [341, 315] width 378 height 34
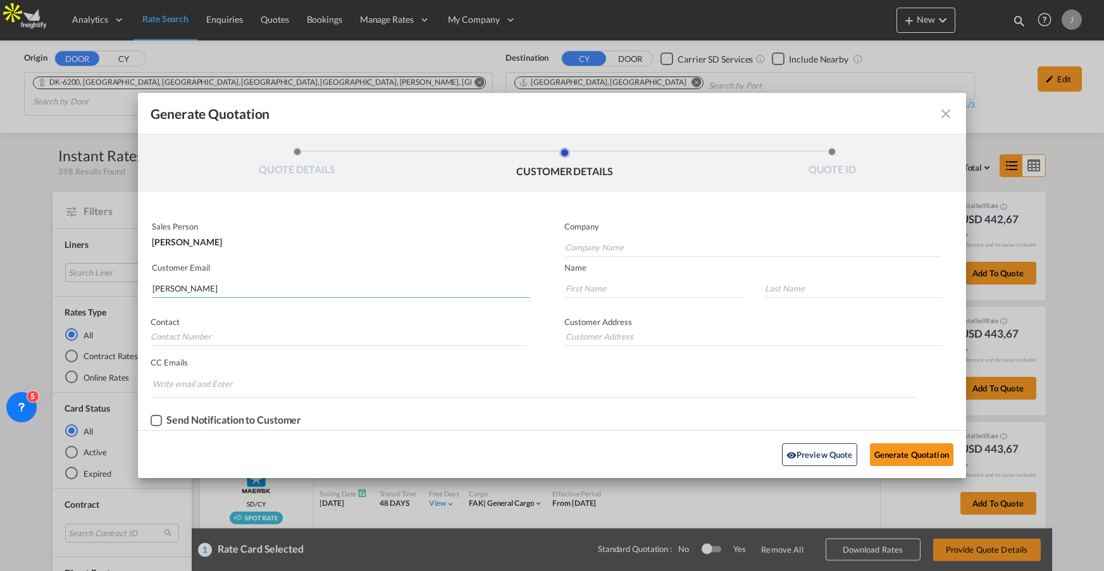
type input "Jespers Forwarding Company"
type input "jesper.johansen@freightify.in"
type input "Jesper"
type input "Johansen"
type input "Staendertorvet 5"
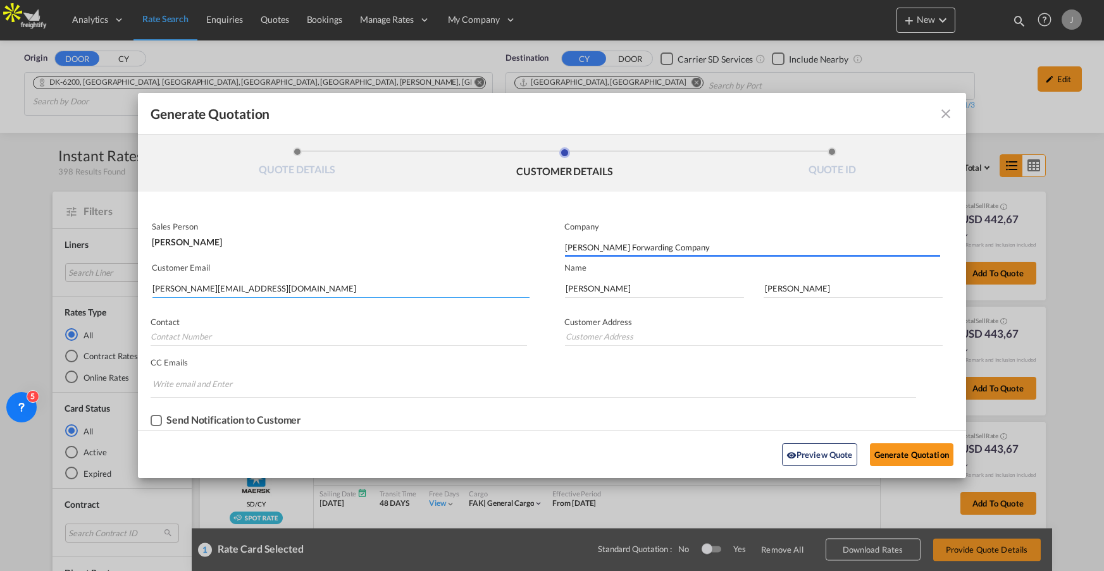
type input "Staendertorvet 5"
click at [208, 331] on input "Generate QuotationQUOTE ..." at bounding box center [339, 336] width 376 height 19
click at [915, 446] on button "Generate Quotation" at bounding box center [912, 455] width 84 height 23
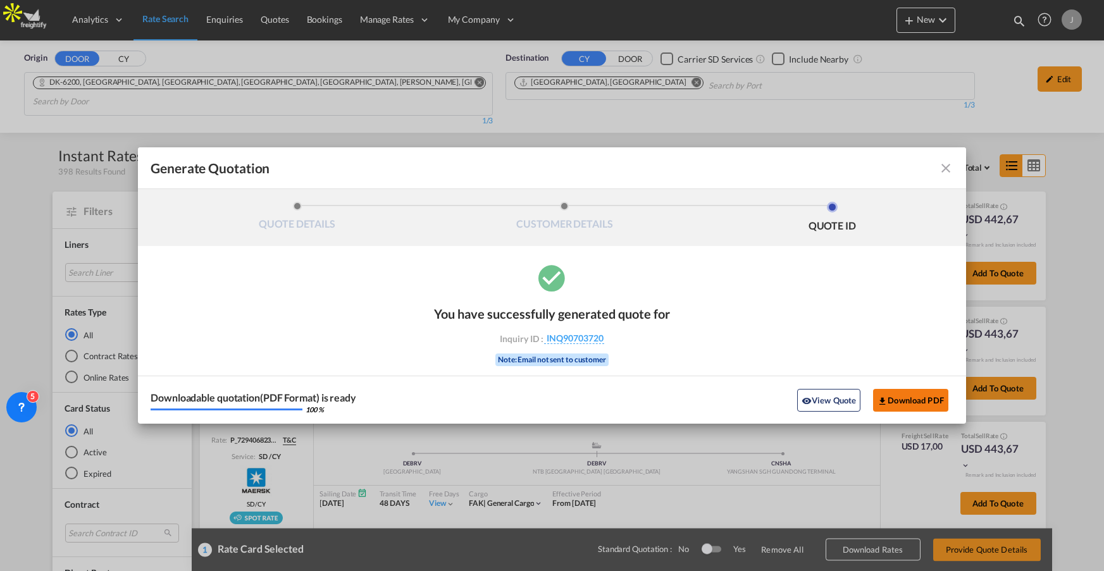
click at [919, 400] on button "Download PDF" at bounding box center [910, 400] width 75 height 23
click at [832, 406] on button "View Quote" at bounding box center [828, 400] width 63 height 23
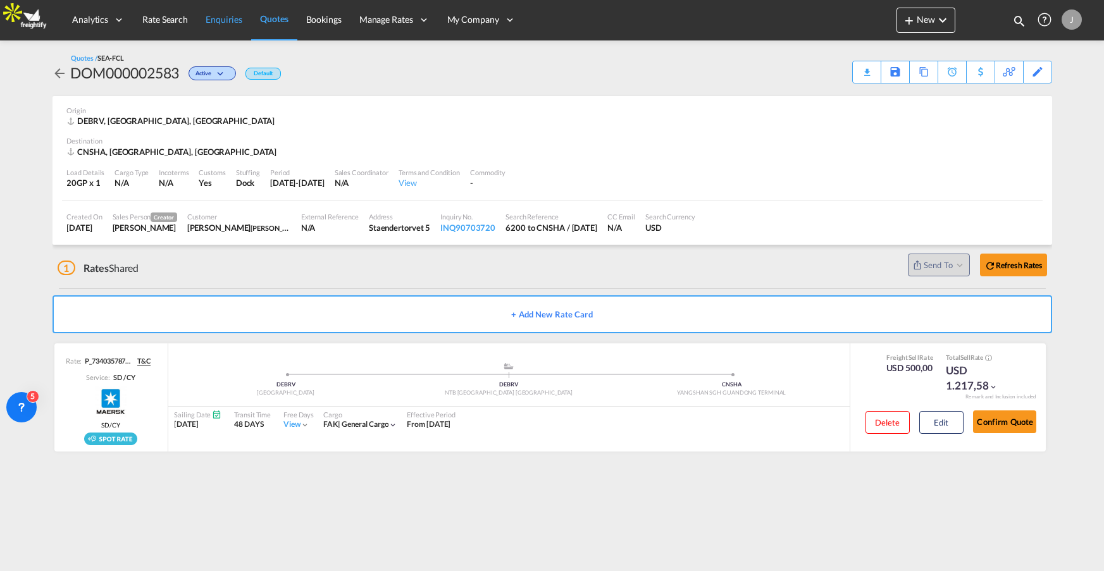
drag, startPoint x: 146, startPoint y: 20, endPoint x: 197, endPoint y: 37, distance: 54.2
click at [146, 19] on span "Rate Search" at bounding box center [165, 19] width 46 height 11
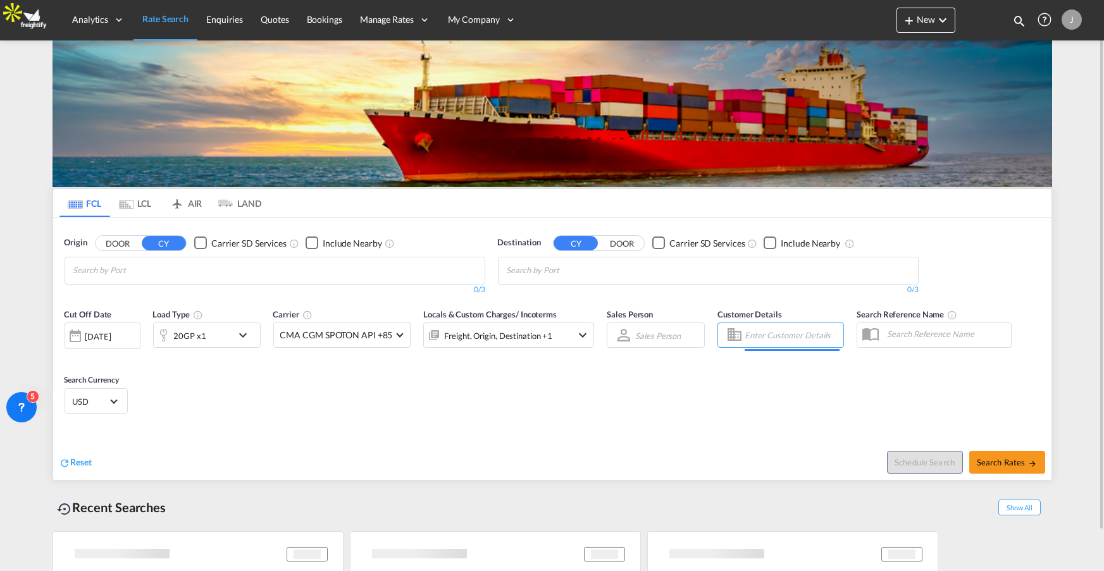
click at [790, 335] on input "Enter Customer Details" at bounding box center [792, 335] width 95 height 19
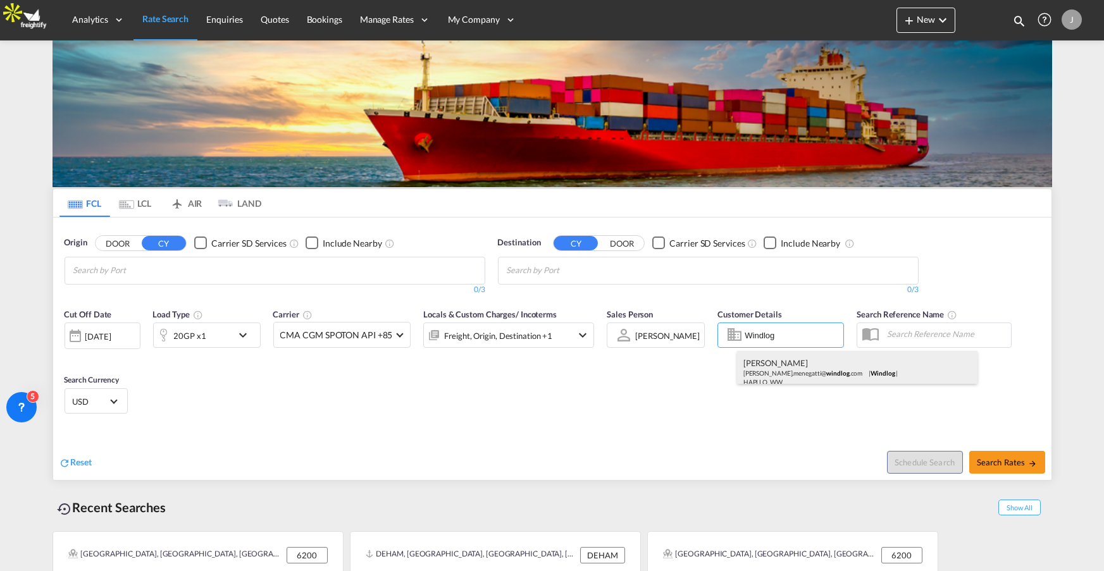
scroll to position [8, 0]
click at [781, 371] on div "Douglas M douglas.menegatti@ windlog .com | Windlog | HAPLLO_WW" at bounding box center [857, 364] width 240 height 42
type input "Windlog, Douglas M, douglas.menegatti@windlog.com"
click at [151, 263] on input "Chips input." at bounding box center [133, 271] width 120 height 20
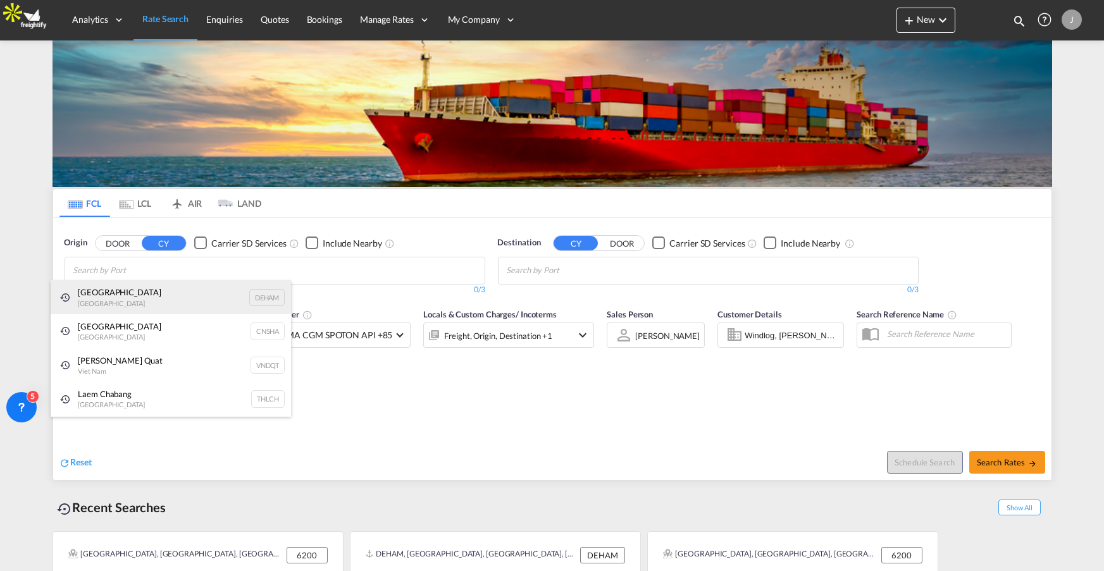
click at [149, 285] on div "Hamburg Germany DEHAM" at bounding box center [171, 297] width 240 height 34
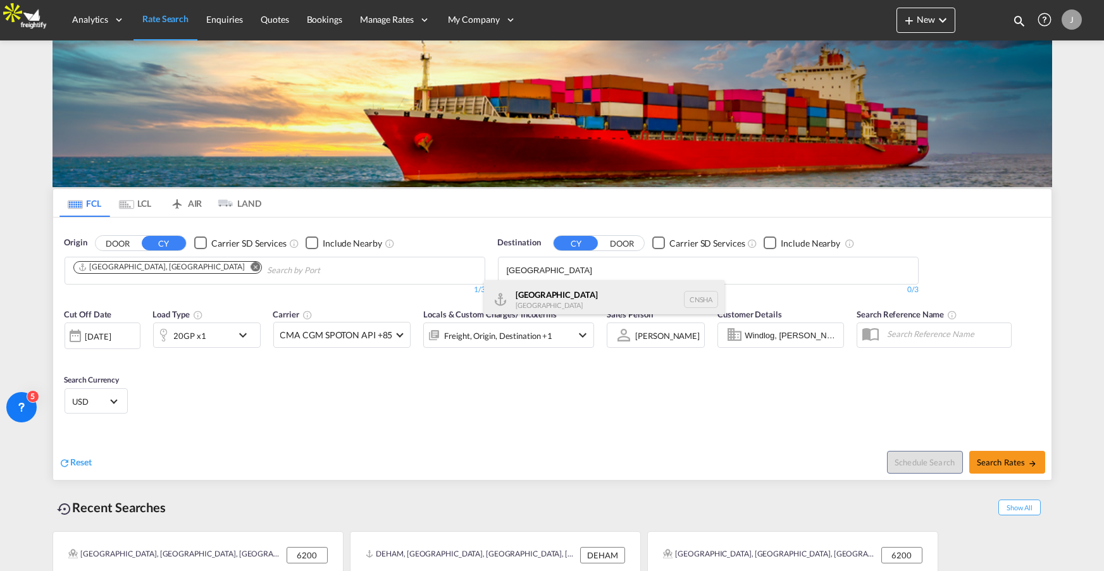
type input "shanghai"
click at [545, 295] on div "Shanghai China CNSHA" at bounding box center [604, 299] width 240 height 38
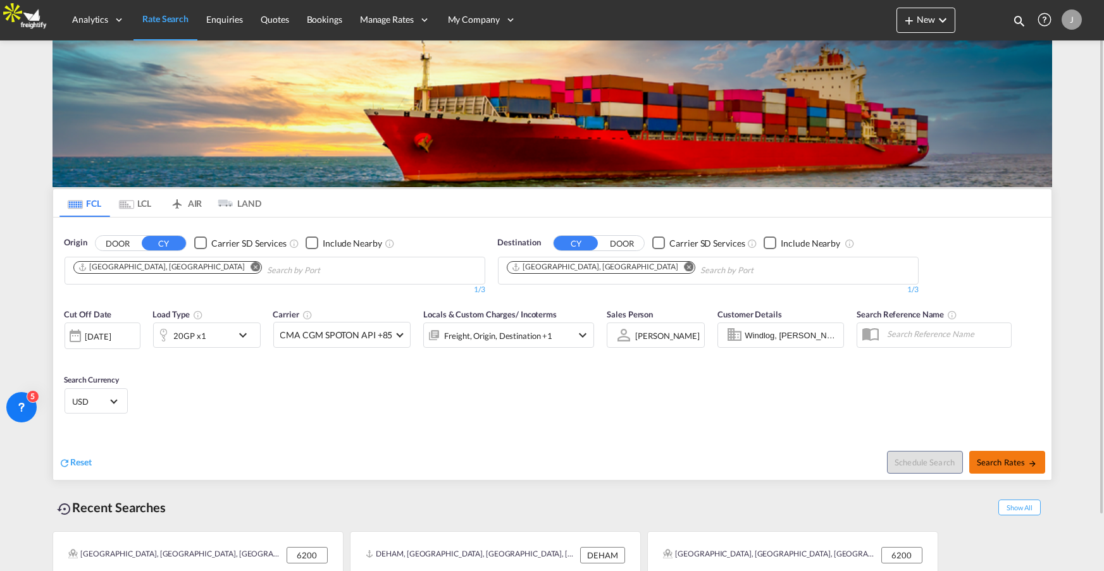
click at [1010, 461] on span "Search Rates" at bounding box center [1007, 462] width 61 height 10
type input "DEHAM to CNSHA / 9 Sep 2025"
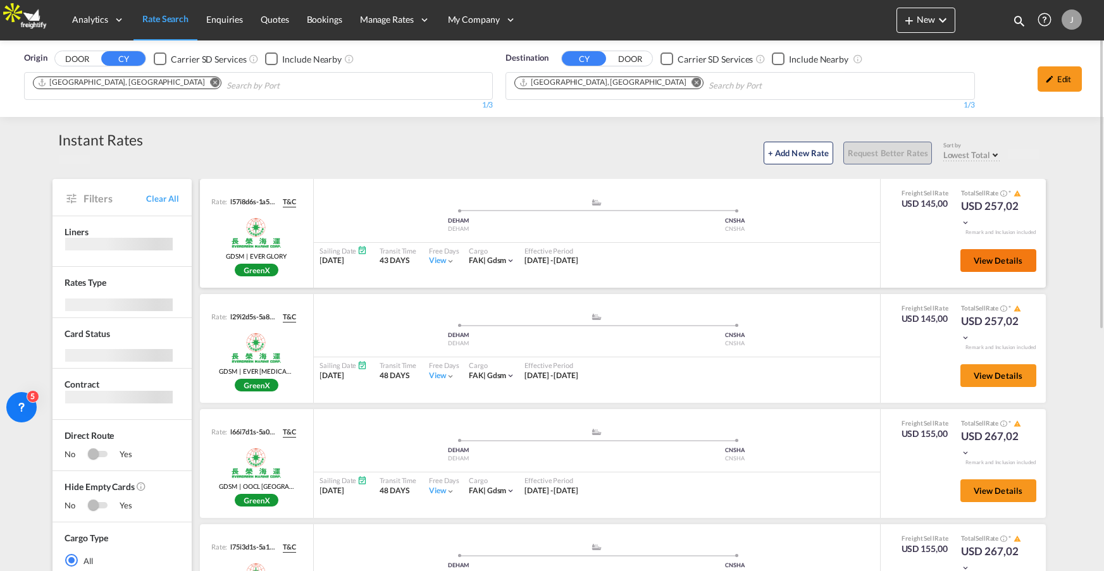
click at [983, 266] on button "View Details" at bounding box center [998, 260] width 76 height 23
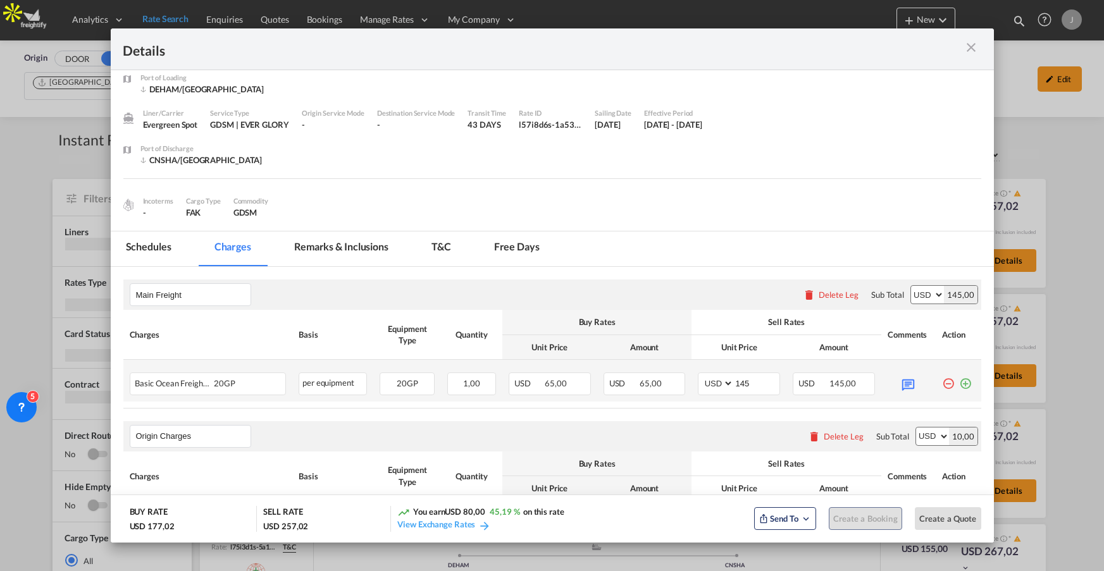
scroll to position [34, 0]
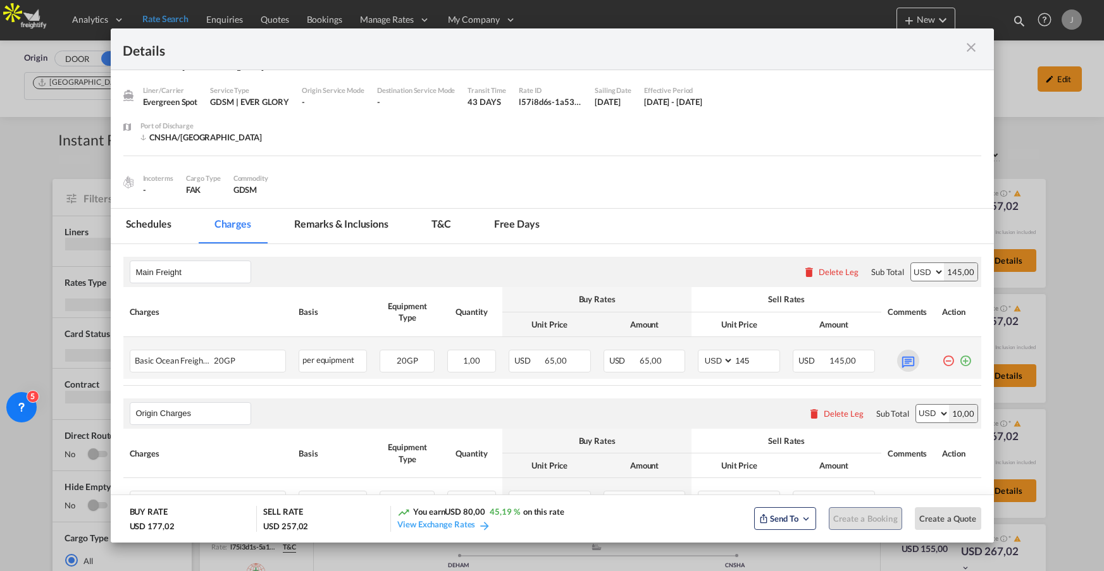
click at [910, 357] on md-icon "Port of ..." at bounding box center [908, 361] width 22 height 22
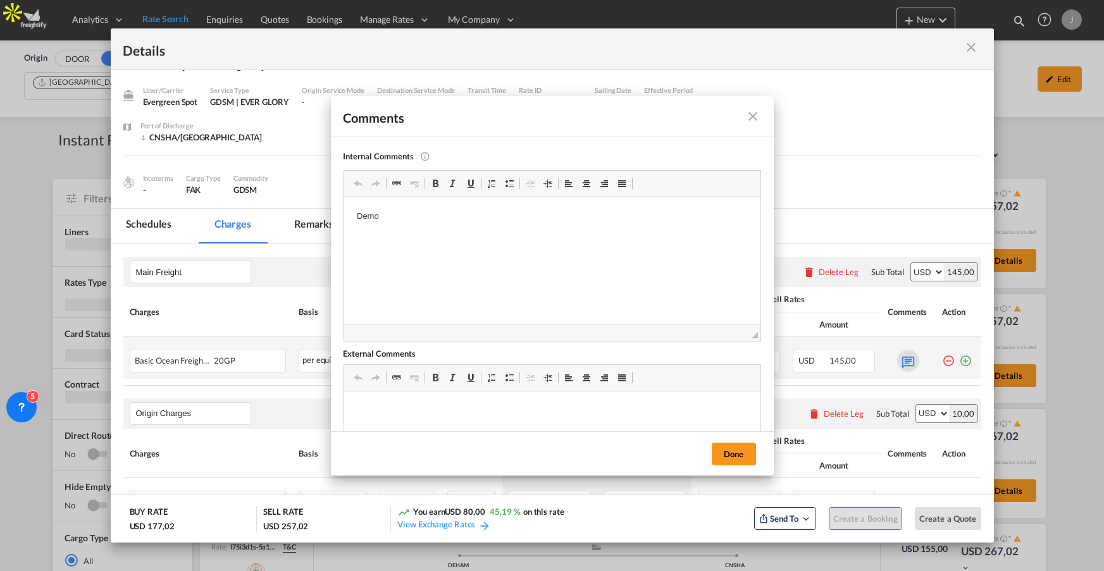
scroll to position [0, 0]
click at [747, 119] on md-icon "icon-close fg-AAA8AD m-0 pointer" at bounding box center [753, 116] width 15 height 15
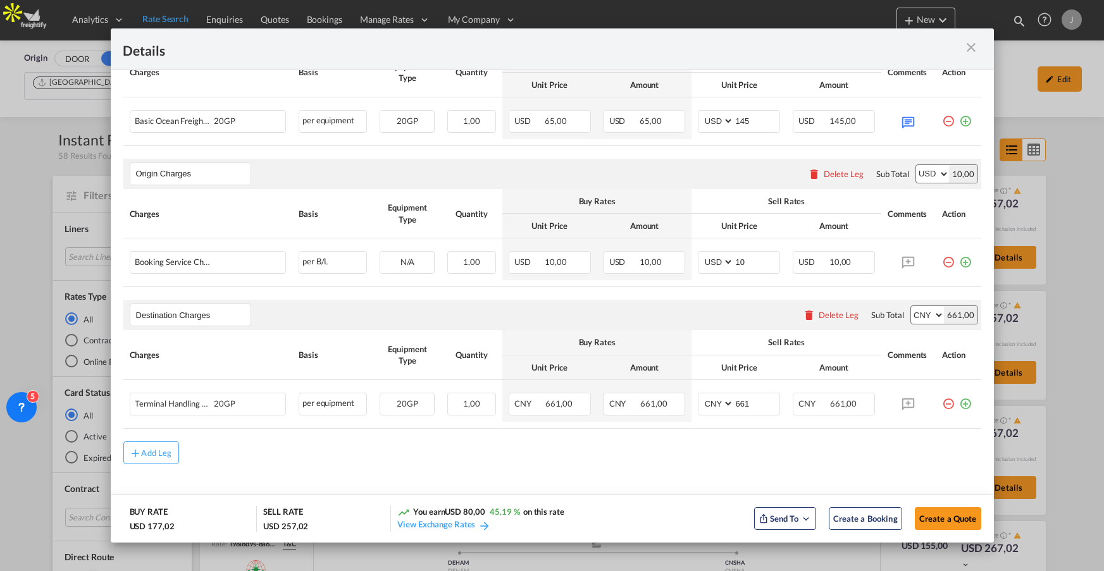
scroll to position [275, 0]
click at [969, 45] on md-icon "icon-close m-3 fg-AAA8AD cursor" at bounding box center [971, 47] width 15 height 15
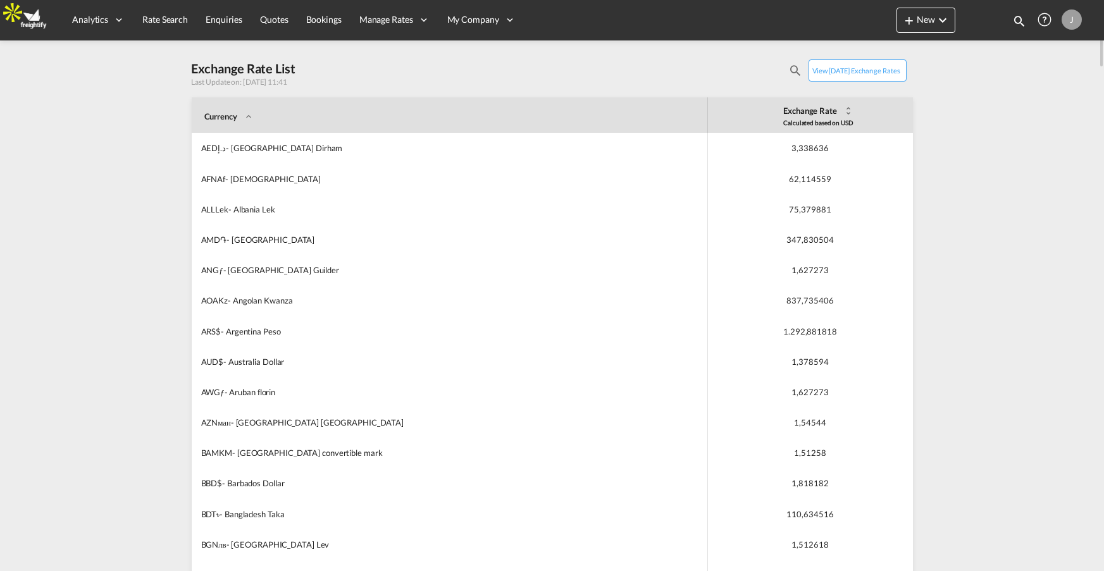
drag, startPoint x: 244, startPoint y: 80, endPoint x: 309, endPoint y: 81, distance: 65.8
click at [309, 81] on div "Exchange Rate List Last Update on: [DATE] 11:41 View [DATE] exchange rates" at bounding box center [552, 73] width 721 height 28
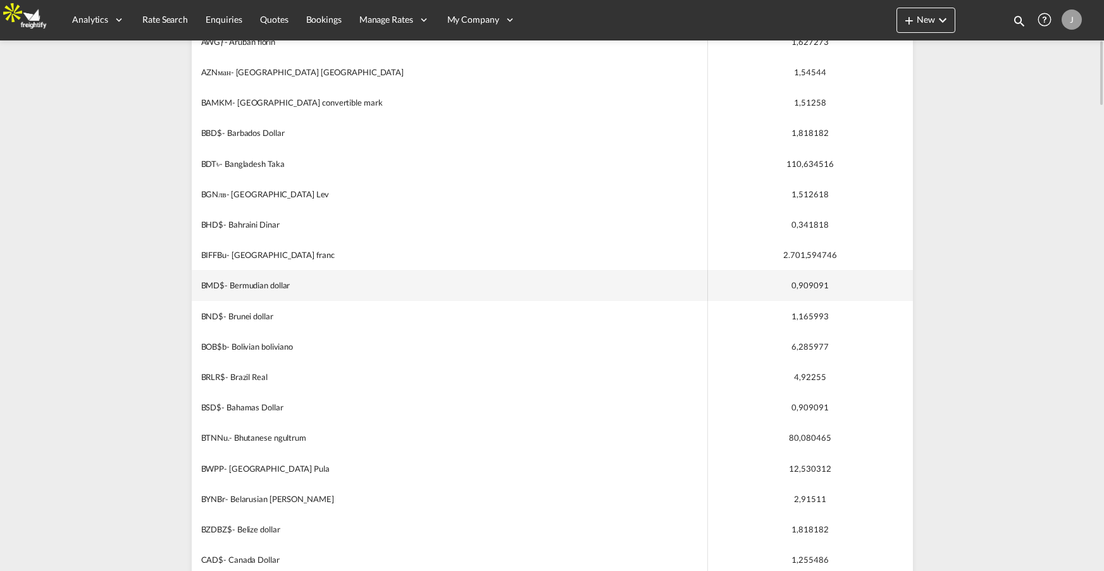
scroll to position [342, 0]
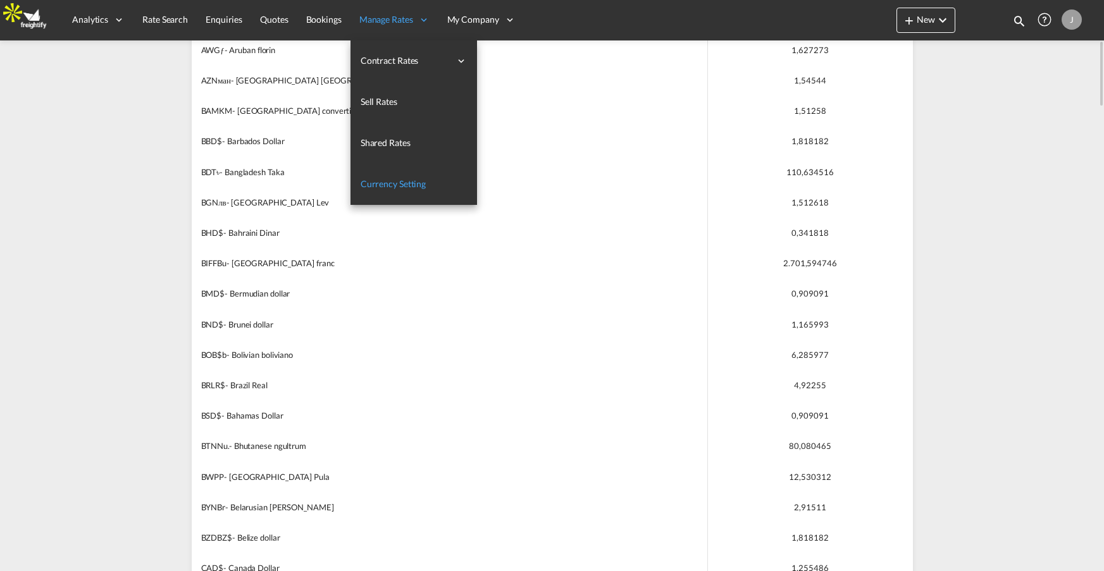
click at [390, 182] on span "Currency Setting" at bounding box center [393, 183] width 65 height 11
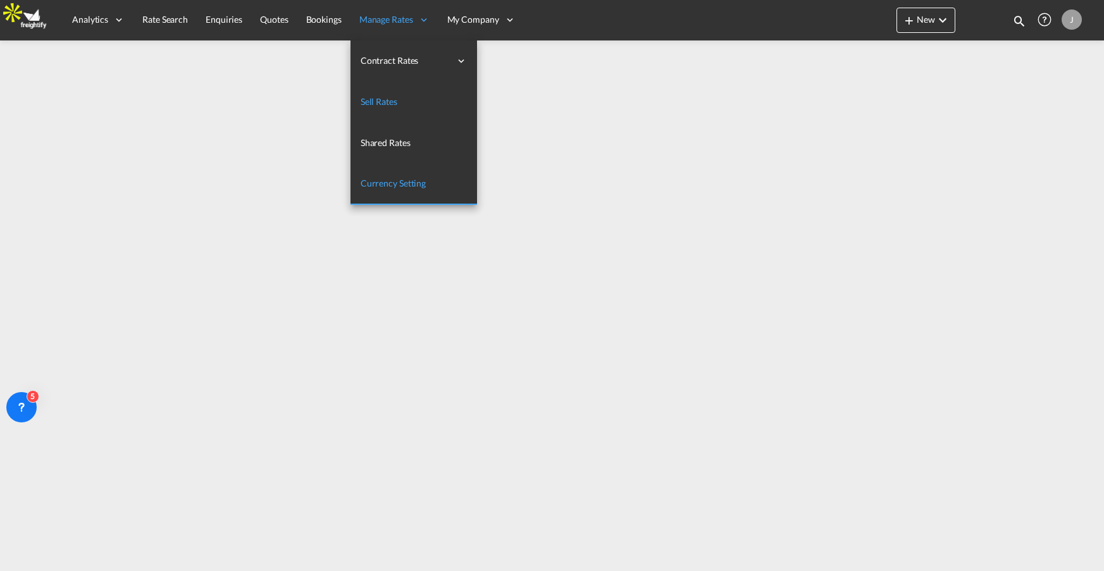
click at [372, 104] on span "Sell Rates" at bounding box center [379, 101] width 37 height 11
